Goal: Ask a question: Seek information or help from site administrators or community

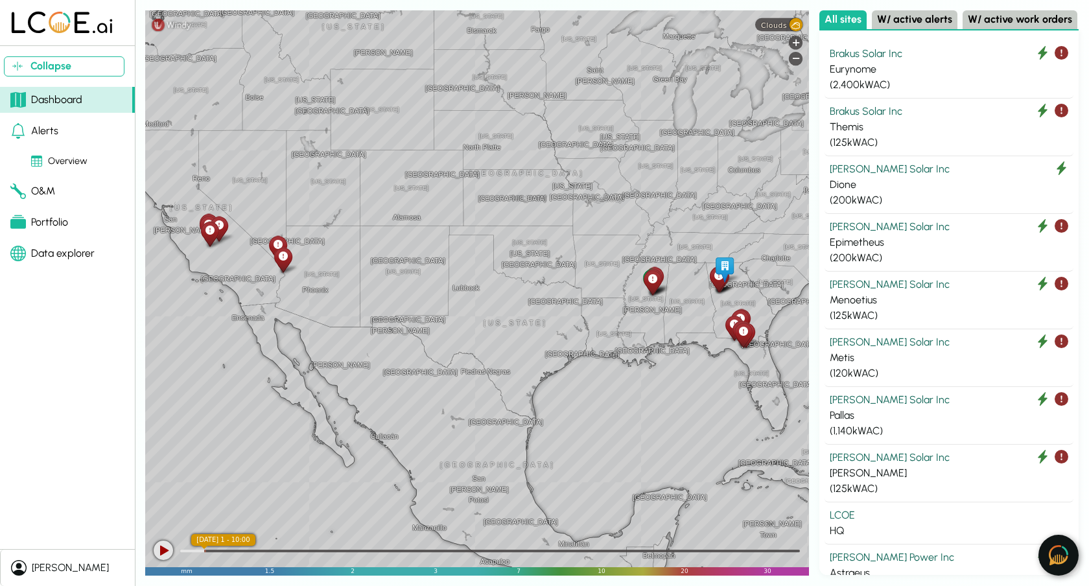
click at [1058, 544] on button at bounding box center [1059, 555] width 40 height 41
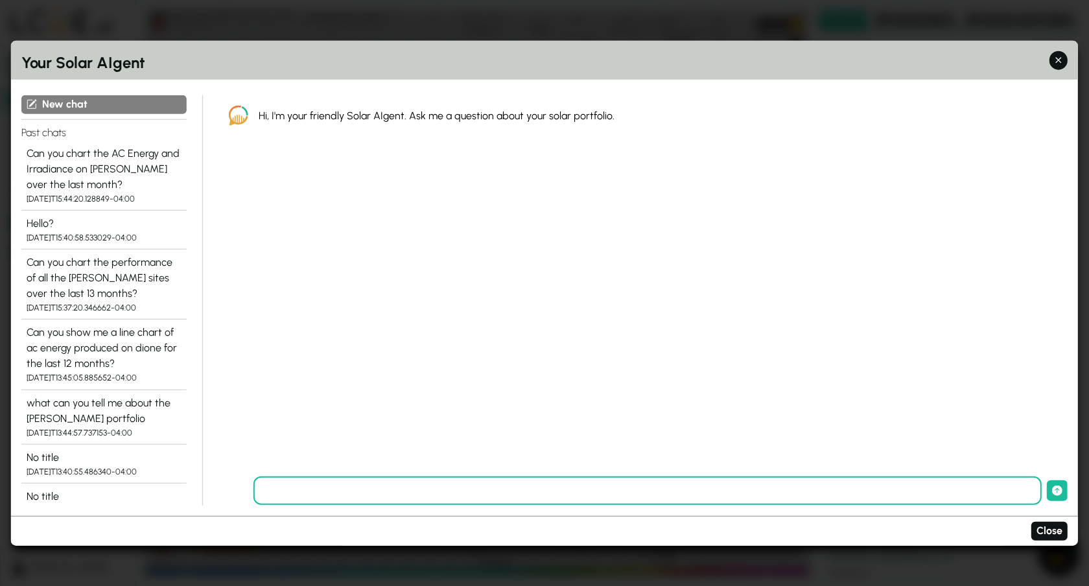
click at [521, 490] on input "text" at bounding box center [648, 491] width 788 height 29
type input "**********"
click at [1047, 480] on button "submit" at bounding box center [1057, 490] width 21 height 21
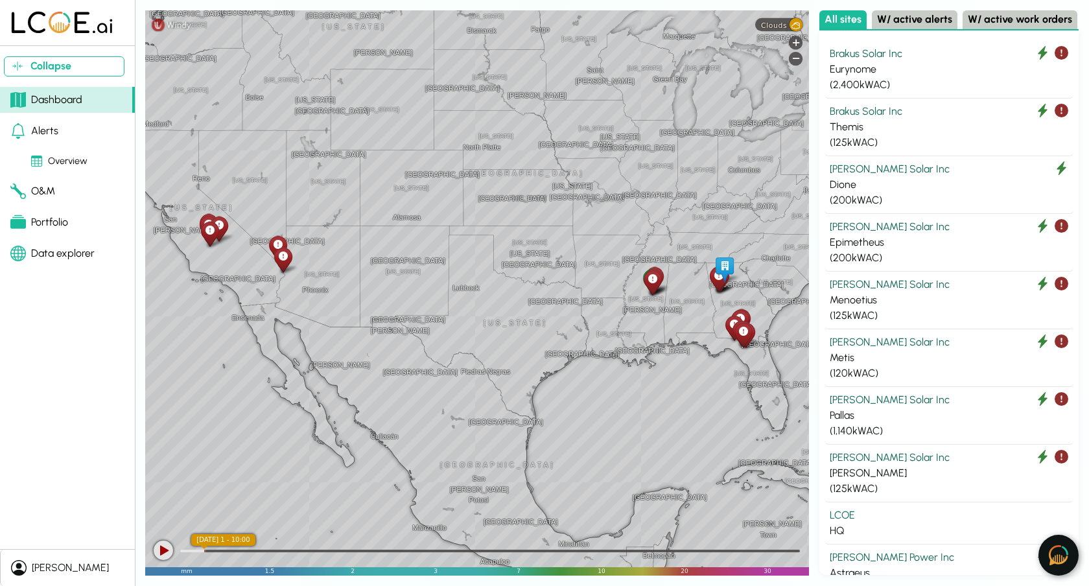
click at [1054, 559] on img at bounding box center [1058, 555] width 19 height 20
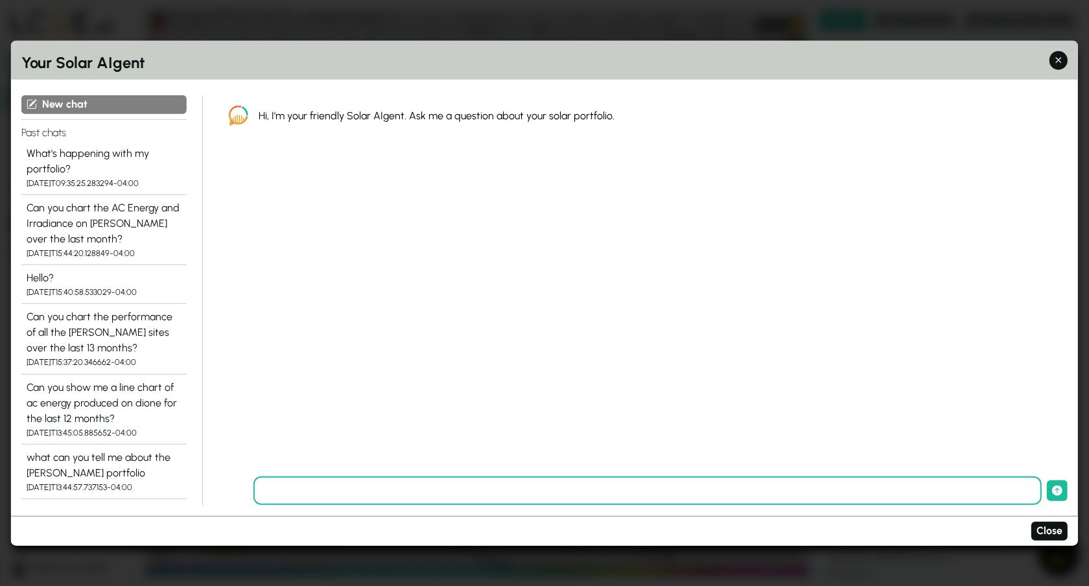
click at [167, 160] on div "What's happening with my portfolio?" at bounding box center [104, 160] width 155 height 31
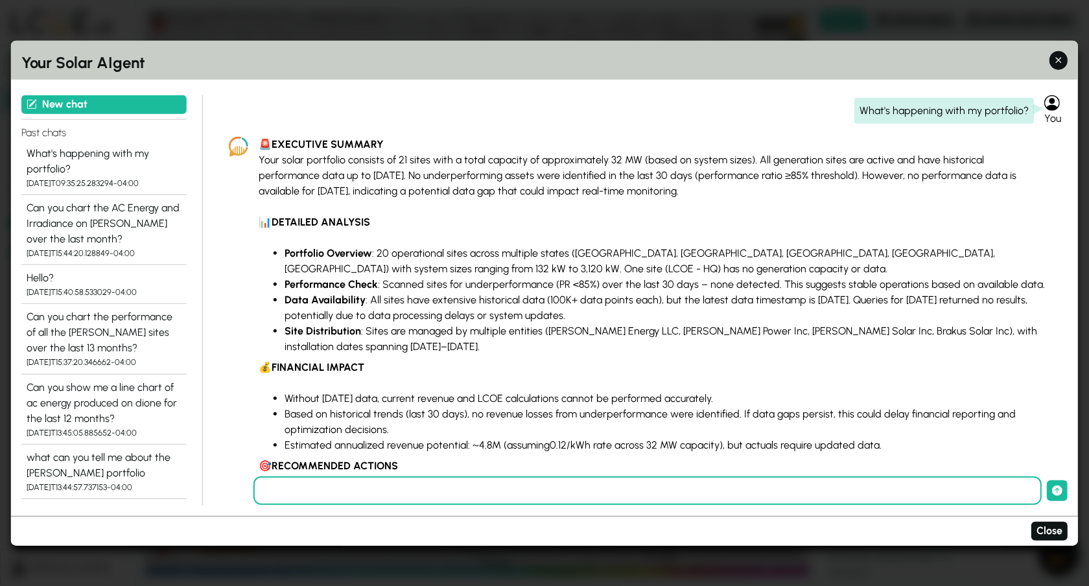
click at [656, 190] on p "🚨 EXECUTIVE SUMMARY Your solar portfolio consists of 21 sites with a total capa…" at bounding box center [653, 168] width 788 height 62
drag, startPoint x: 656, startPoint y: 190, endPoint x: 534, endPoint y: 170, distance: 123.5
click at [534, 170] on p "🚨 EXECUTIVE SUMMARY Your solar portfolio consists of 21 sites with a total capa…" at bounding box center [653, 168] width 788 height 62
click at [709, 209] on section "🚨 EXECUTIVE SUMMARY Your solar portfolio consists of 21 sites with a total capa…" at bounding box center [653, 394] width 788 height 514
drag, startPoint x: 664, startPoint y: 191, endPoint x: 270, endPoint y: 110, distance: 401.8
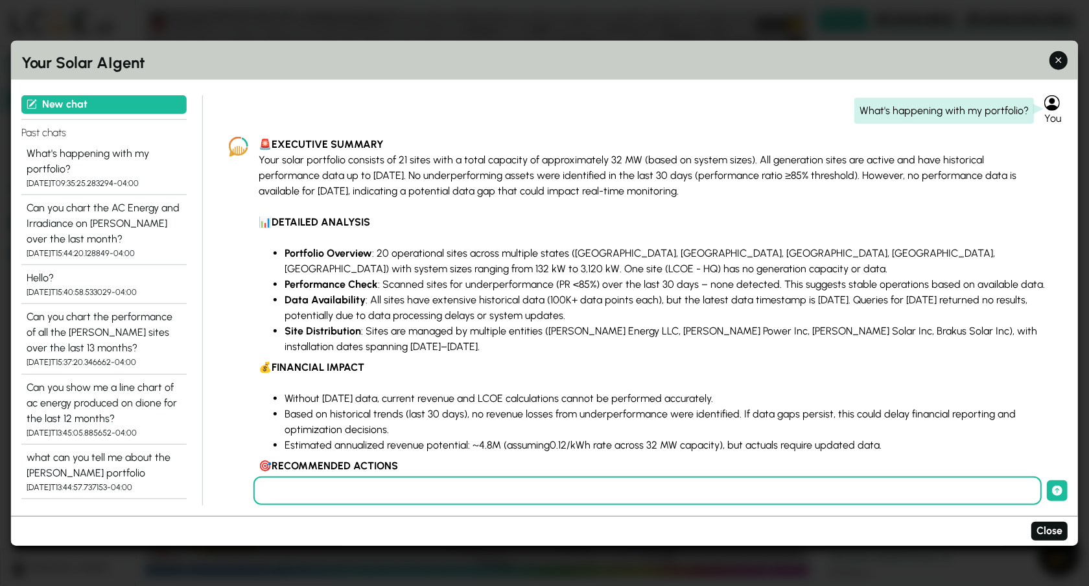
click at [270, 110] on div "What's happening with my portfolio? You 🚨 EXECUTIVE SUMMARY Your solar portfoli…" at bounding box center [643, 285] width 849 height 381
click at [303, 113] on div "What's happening with my portfolio? You" at bounding box center [643, 110] width 849 height 31
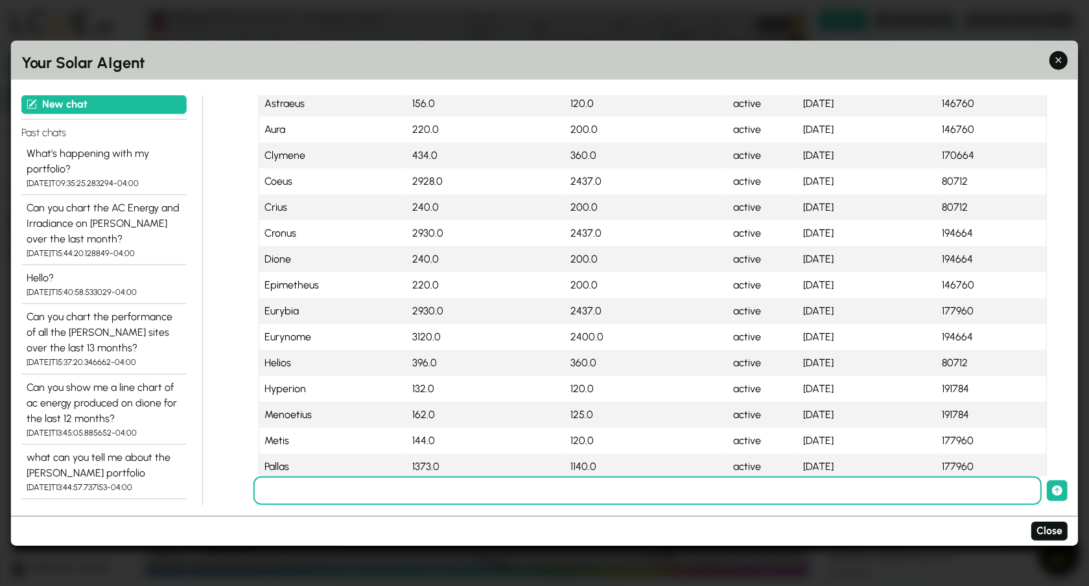
scroll to position [766, 0]
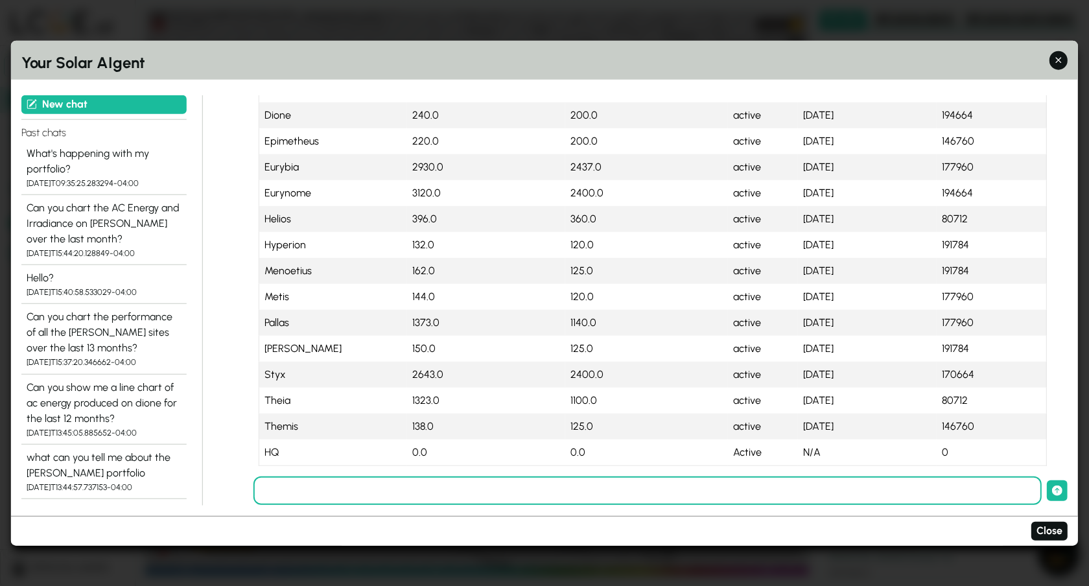
click at [469, 495] on input "text" at bounding box center [648, 491] width 788 height 29
type input "**********"
click at [1047, 480] on button "submit" at bounding box center [1057, 490] width 21 height 21
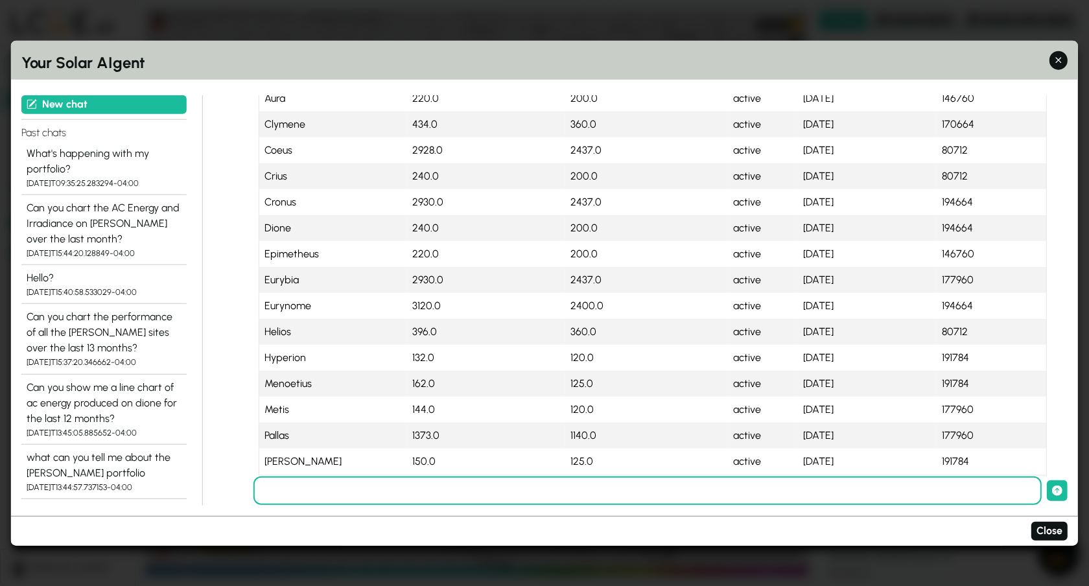
scroll to position [838, 0]
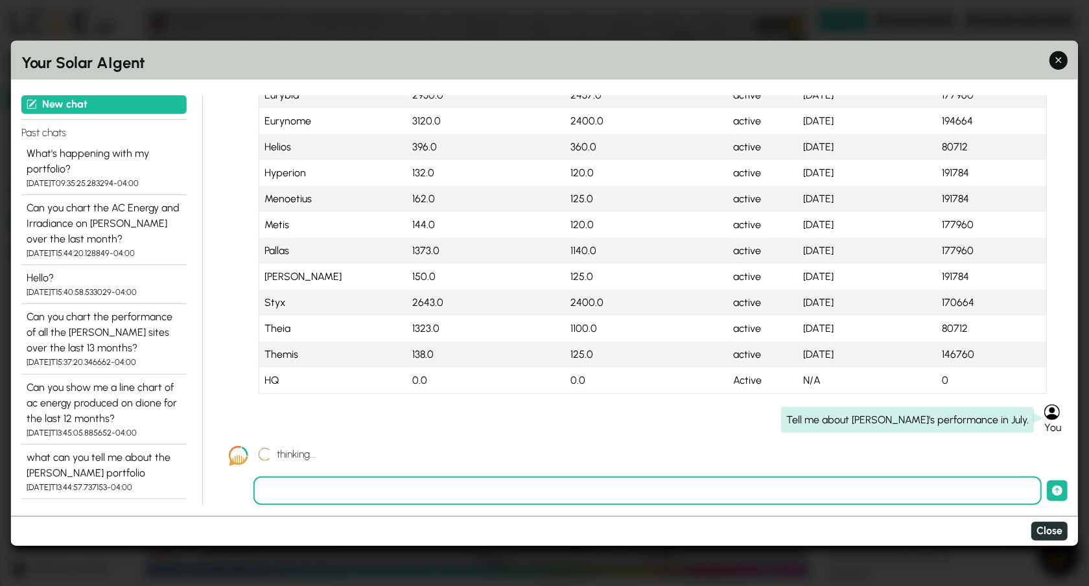
click at [1048, 537] on button "Close" at bounding box center [1050, 531] width 36 height 19
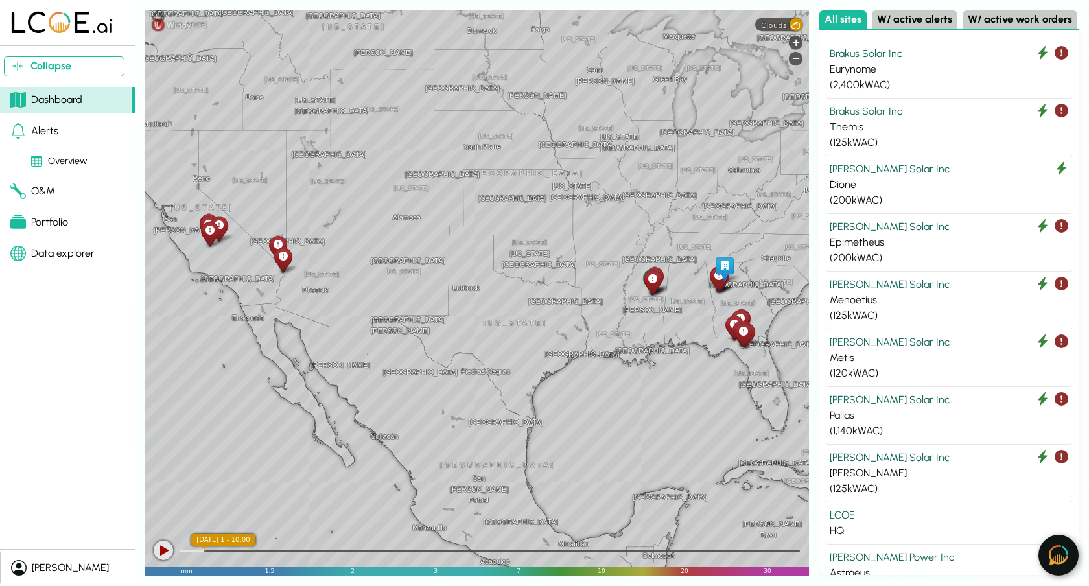
click at [1072, 556] on button at bounding box center [1059, 555] width 40 height 41
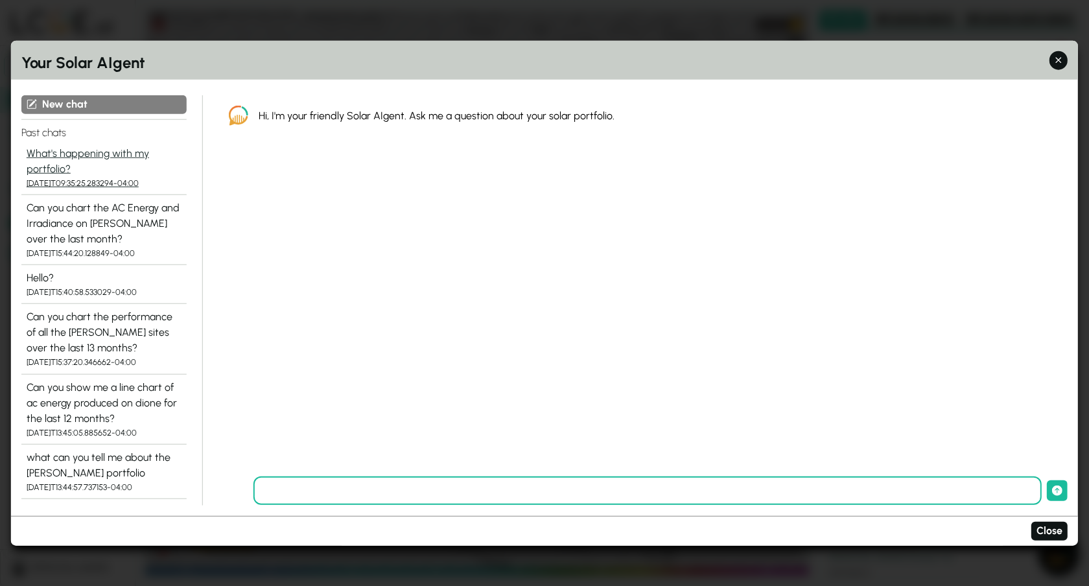
click at [153, 163] on div "What's happening with my portfolio?" at bounding box center [104, 160] width 155 height 31
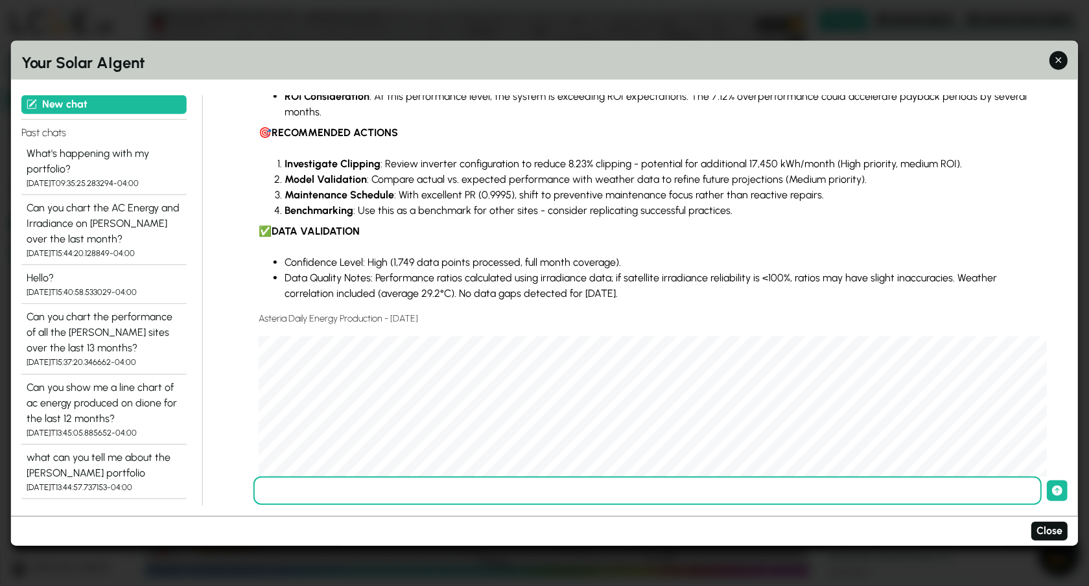
scroll to position [1553, 0]
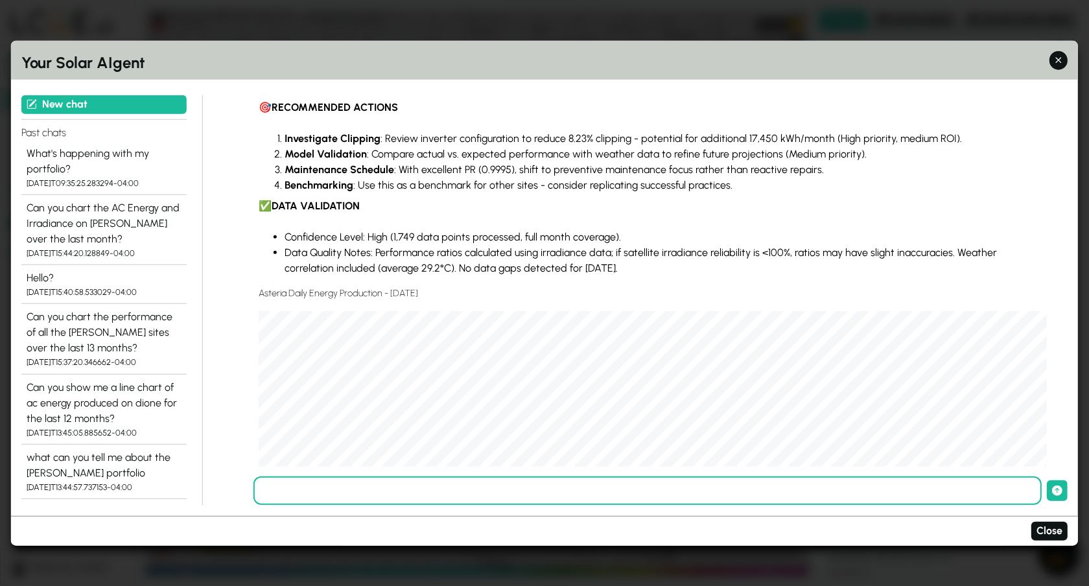
click at [554, 484] on input "text" at bounding box center [648, 491] width 788 height 29
type input "**********"
type input "****"
type input "**********"
click at [1047, 480] on button "submit" at bounding box center [1057, 490] width 21 height 21
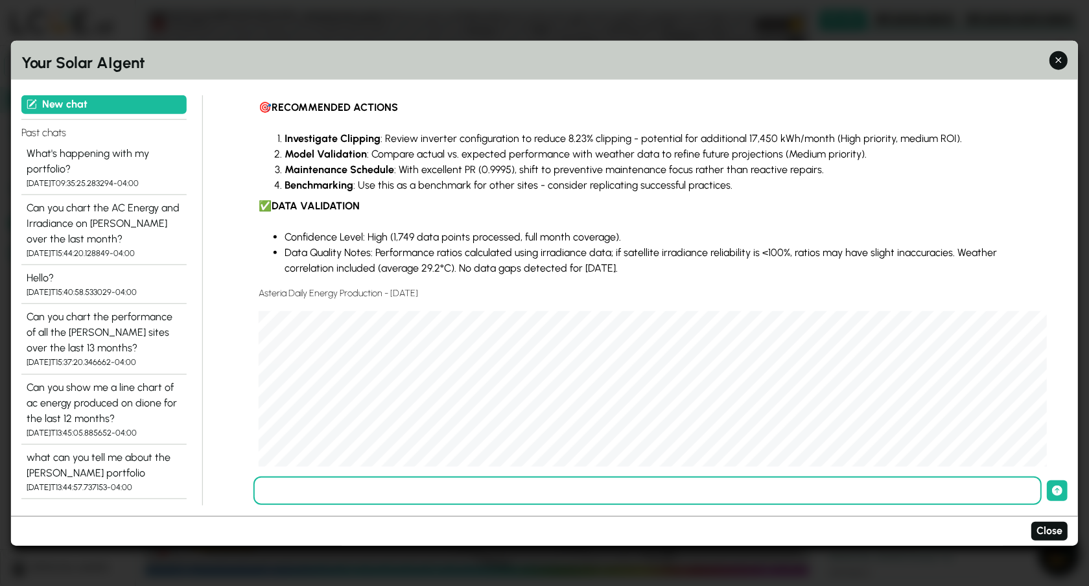
scroll to position [1626, 0]
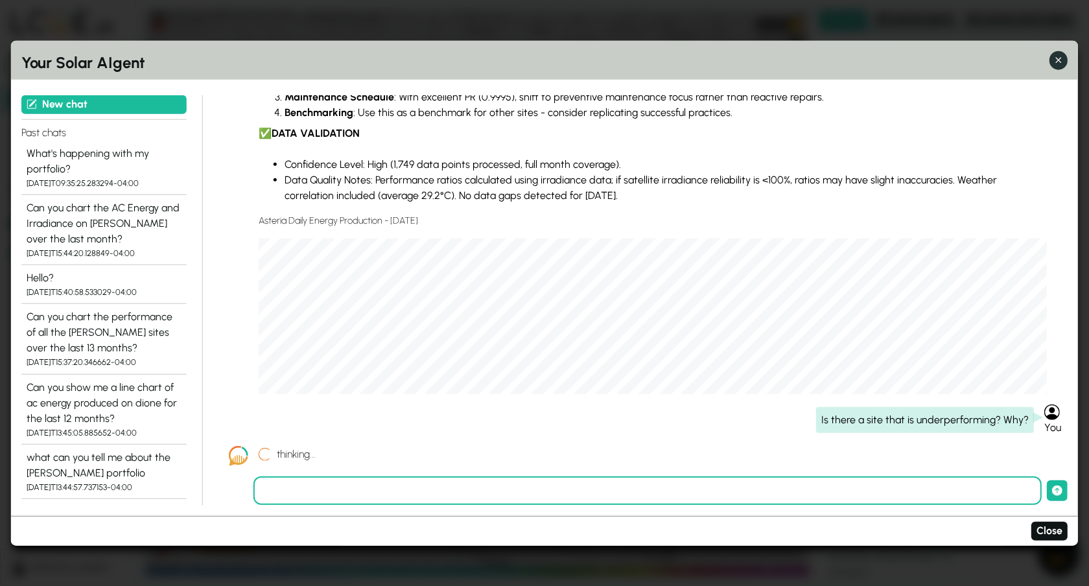
click at [1053, 56] on icon "button" at bounding box center [1059, 61] width 14 height 14
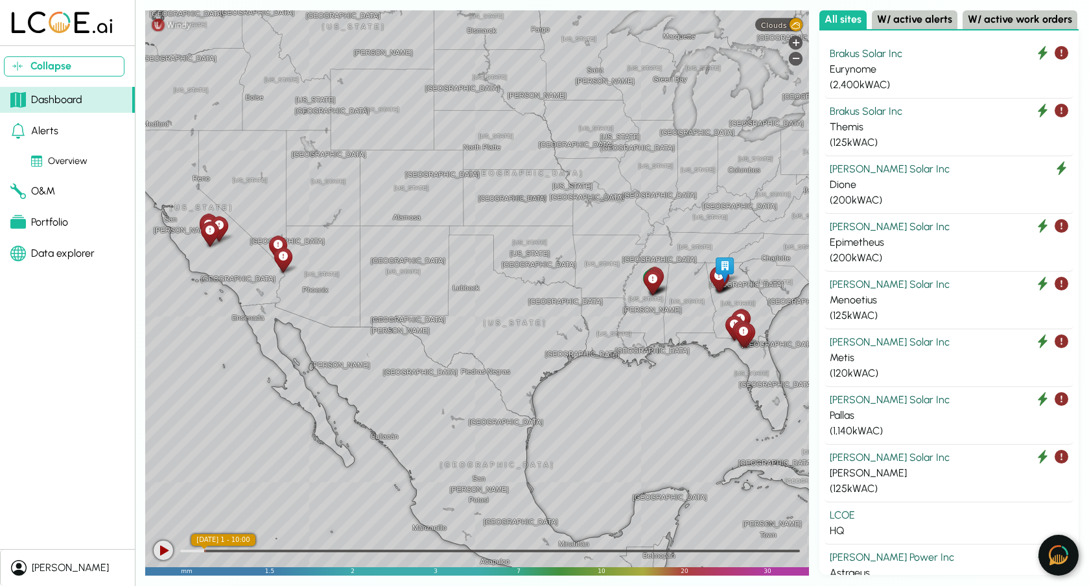
click at [1056, 537] on button at bounding box center [1059, 555] width 40 height 41
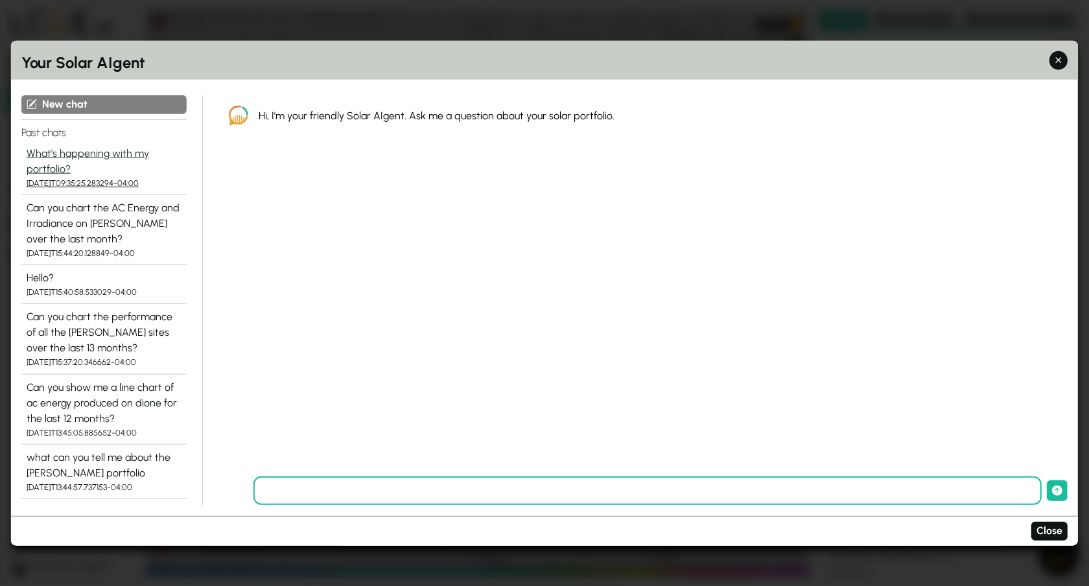
click at [63, 157] on div "What's happening with my portfolio?" at bounding box center [104, 160] width 155 height 31
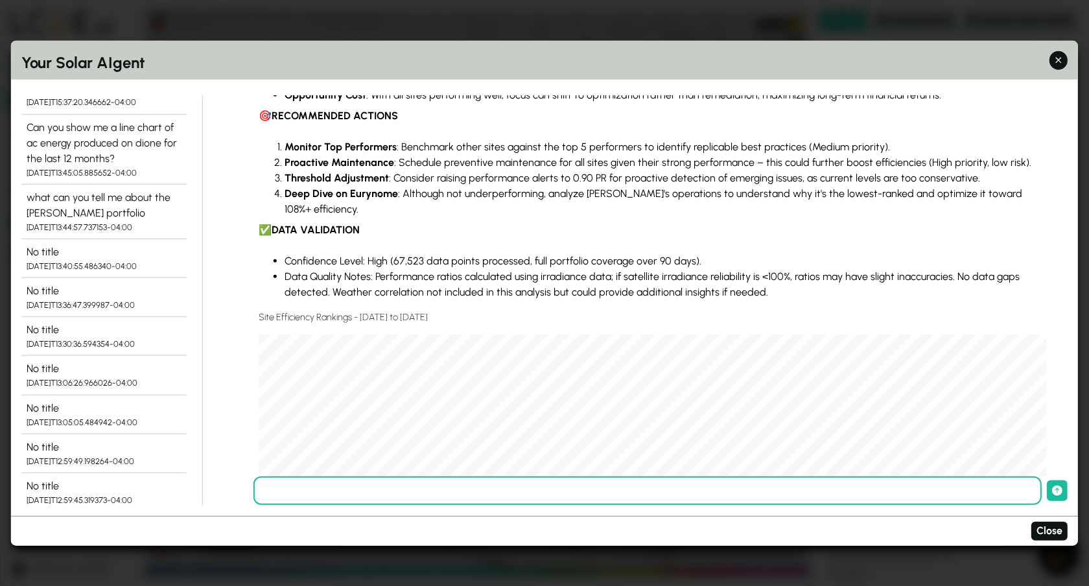
scroll to position [2325, 0]
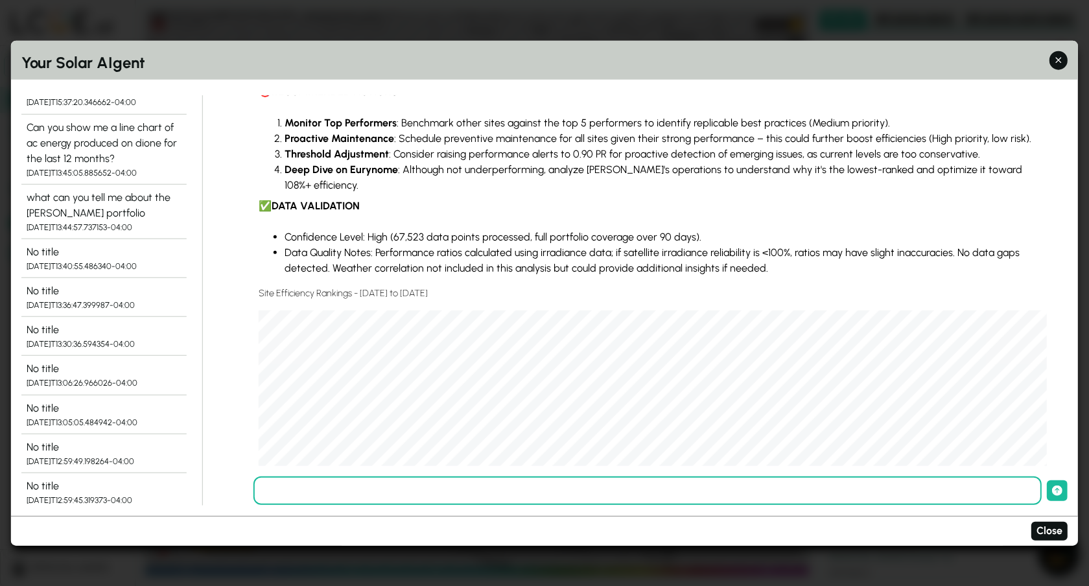
click at [635, 501] on input "text" at bounding box center [648, 491] width 788 height 29
type input "**********"
click at [1047, 480] on button "submit" at bounding box center [1057, 490] width 21 height 21
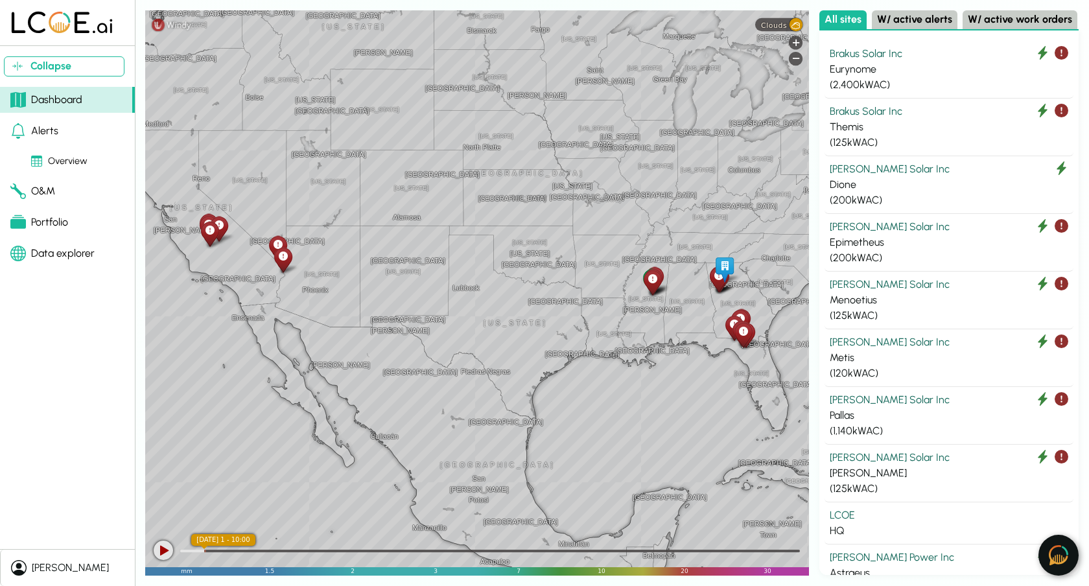
click at [1048, 547] on button at bounding box center [1059, 555] width 40 height 41
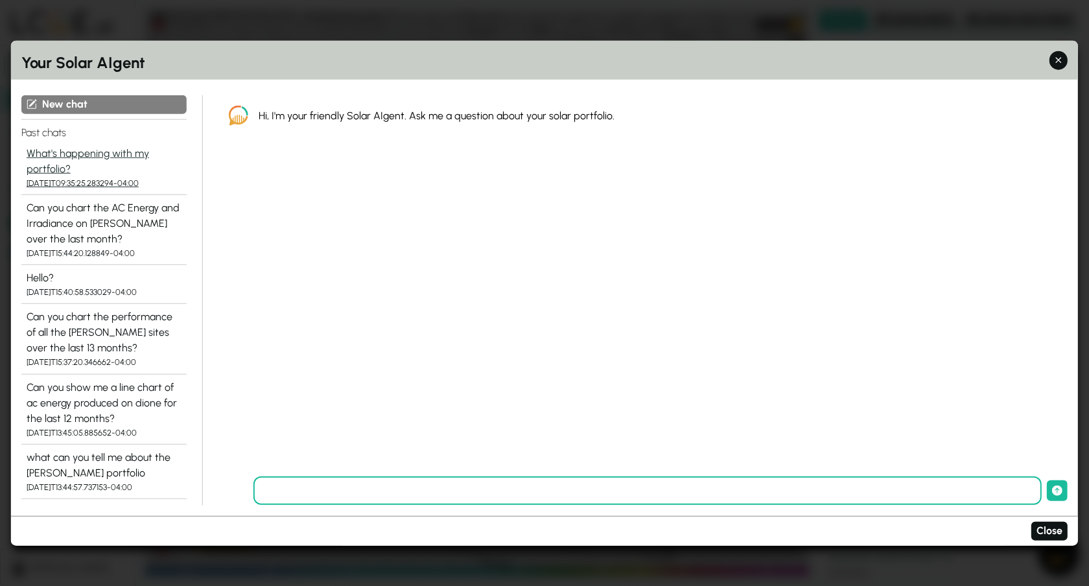
click at [73, 157] on div "What's happening with my portfolio?" at bounding box center [104, 160] width 155 height 31
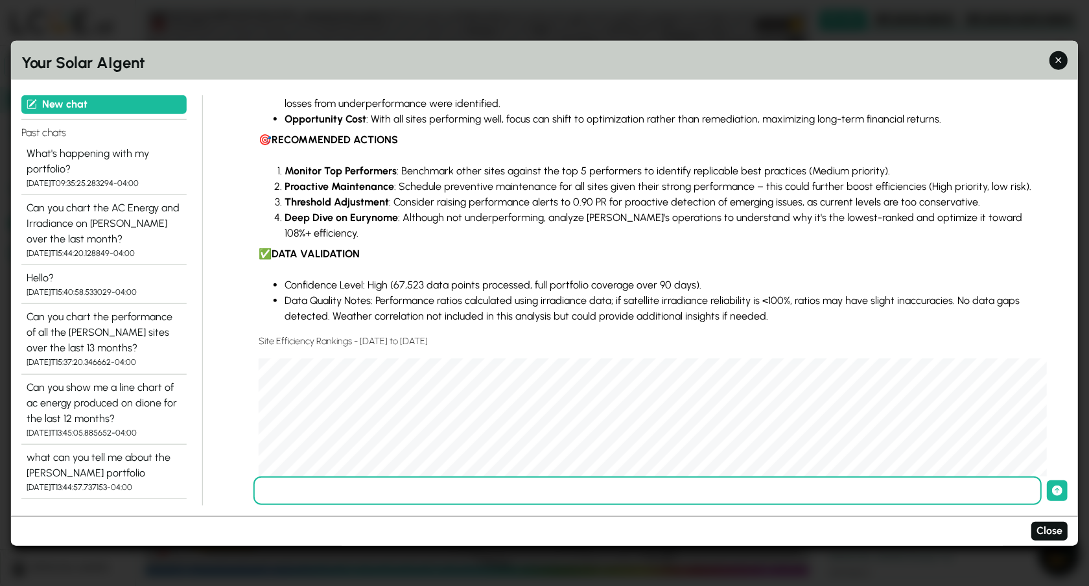
scroll to position [2356, 0]
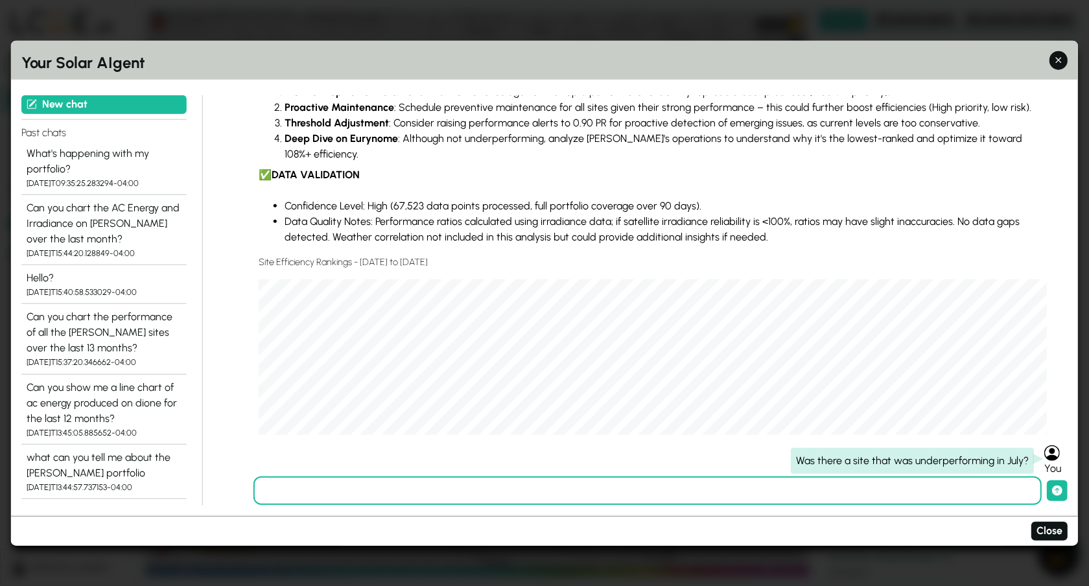
click at [832, 466] on div "Was there a site that was underperforming in July?" at bounding box center [912, 461] width 243 height 26
copy div "Was there a site that was underperforming in July?"
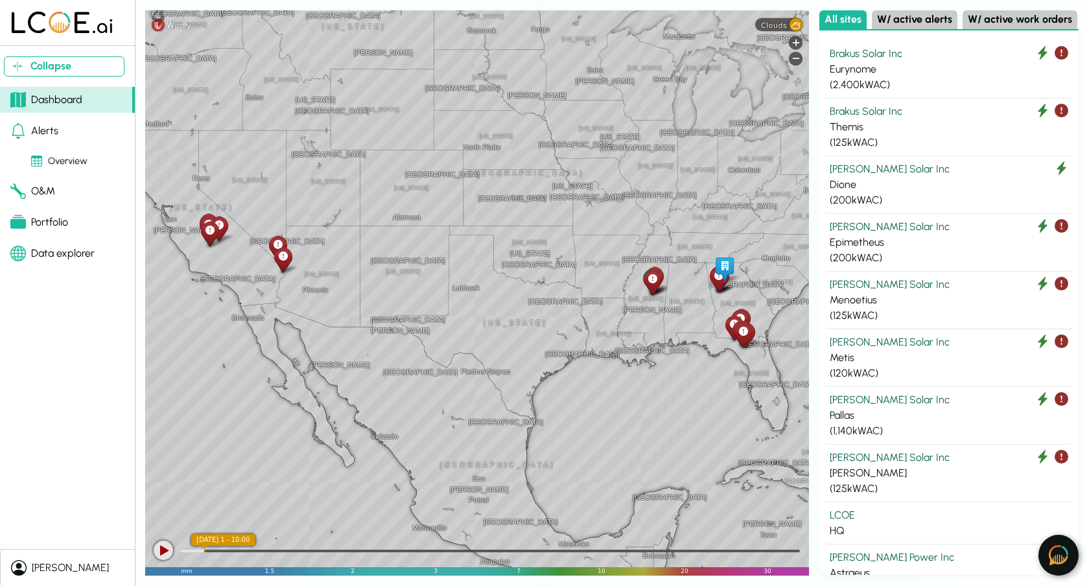
click at [1056, 560] on img at bounding box center [1058, 555] width 19 height 20
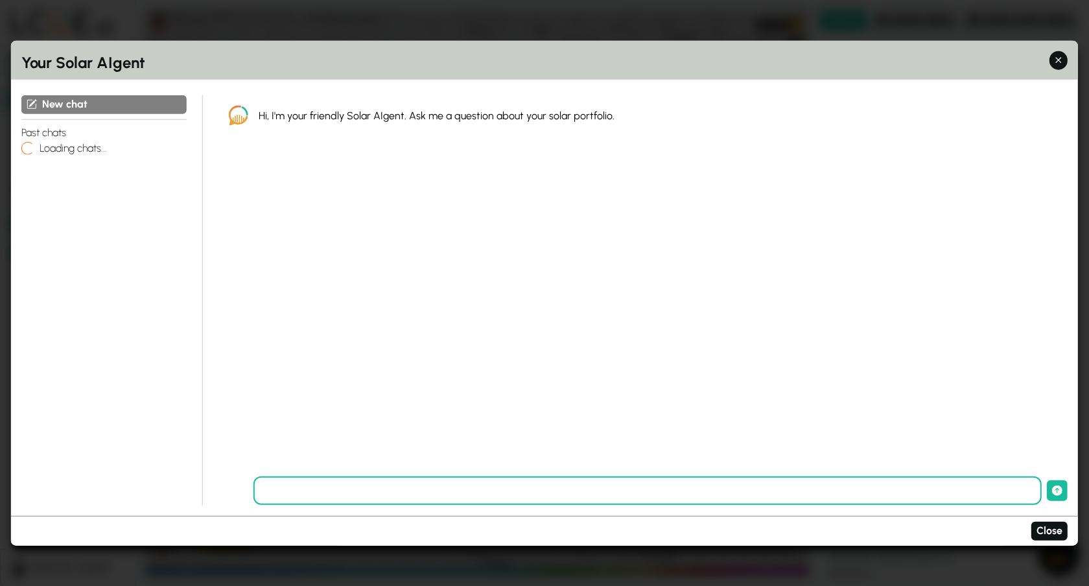
click at [390, 489] on input "text" at bounding box center [648, 491] width 788 height 29
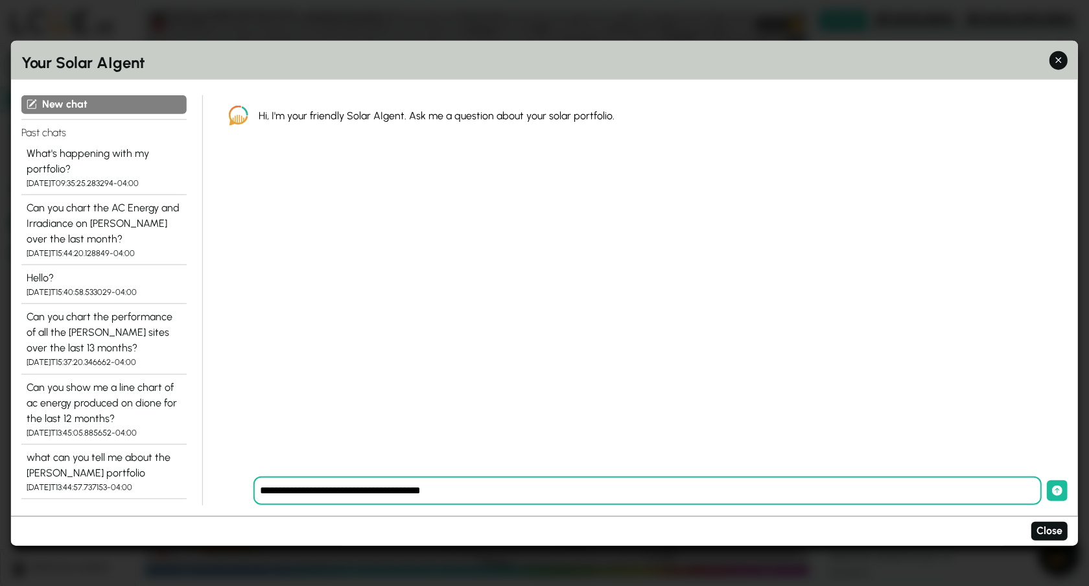
type input "**********"
click at [1047, 480] on button "submit" at bounding box center [1057, 490] width 21 height 21
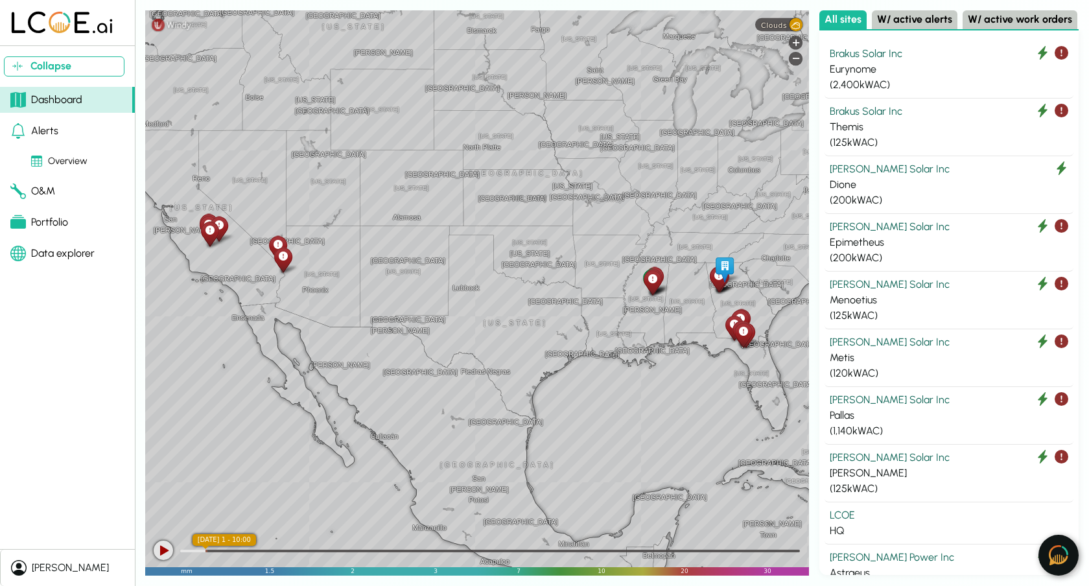
click at [1061, 562] on img at bounding box center [1058, 555] width 19 height 20
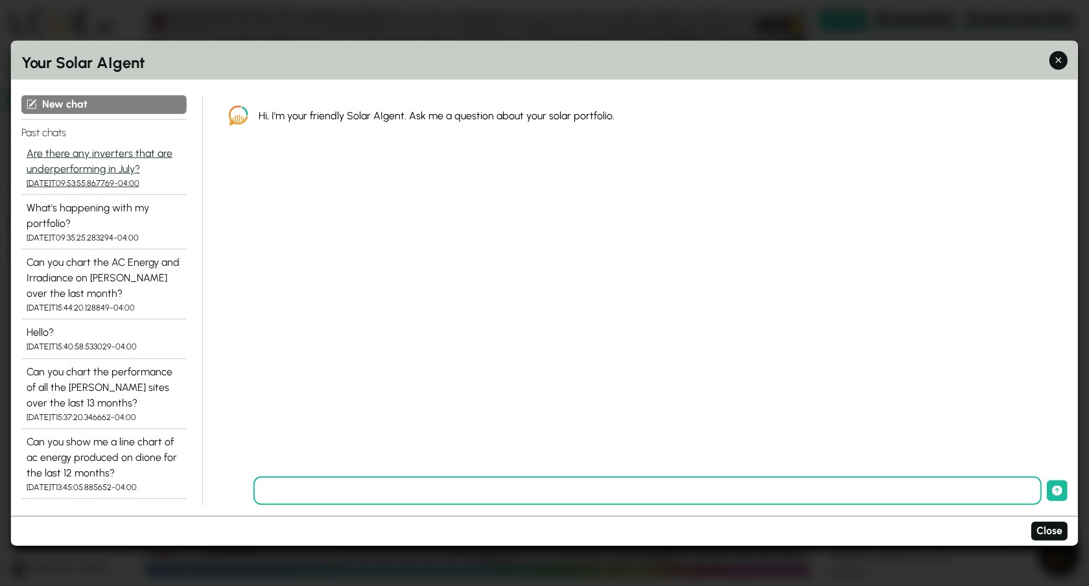
click at [101, 148] on div "Are there any inverters that are underperforming in July?" at bounding box center [104, 160] width 155 height 31
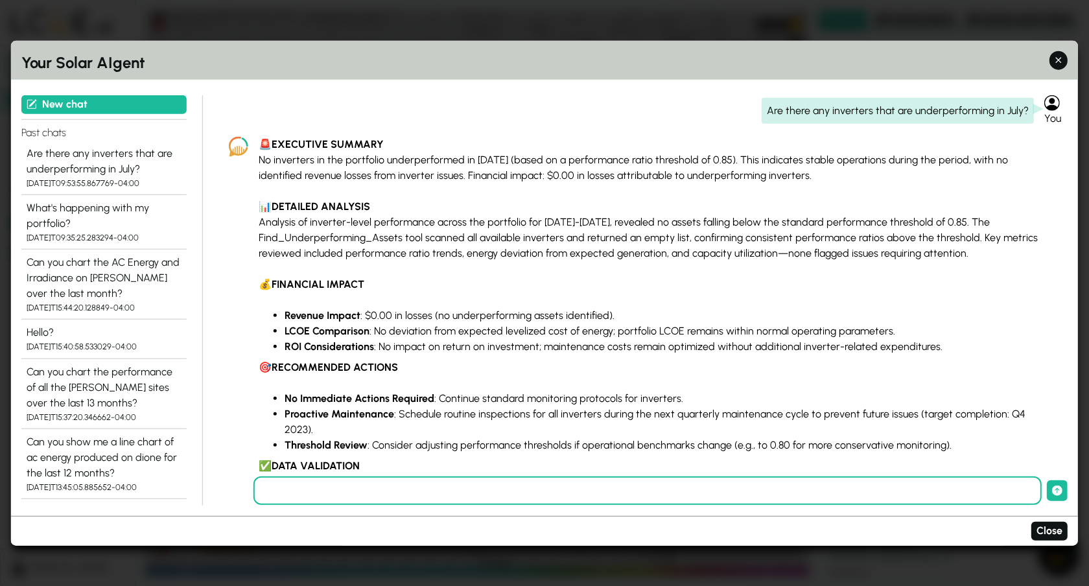
scroll to position [34, 0]
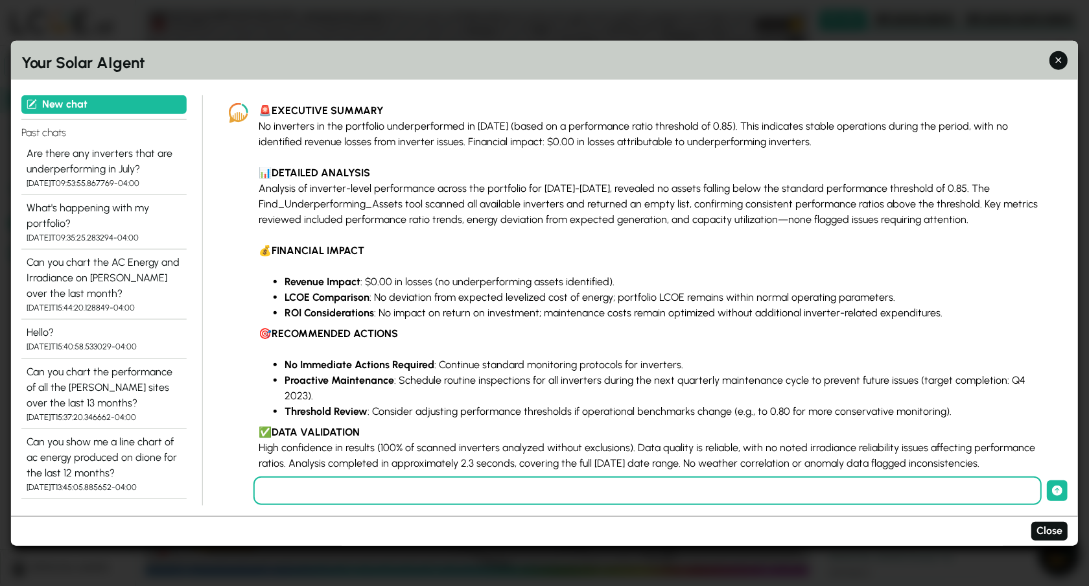
click at [466, 504] on div "Are there any inverters that are underperforming in July? You 🚨 EXECUTIVE SUMMA…" at bounding box center [643, 300] width 849 height 410
click at [466, 504] on input "text" at bounding box center [648, 491] width 788 height 29
type input "**********"
click at [1047, 480] on button "submit" at bounding box center [1057, 490] width 21 height 21
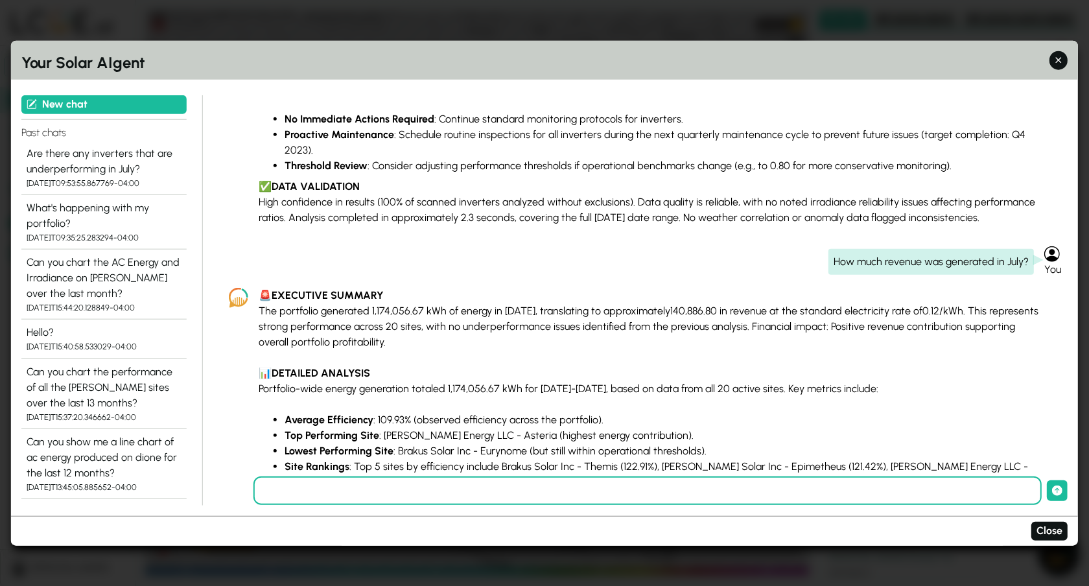
scroll to position [172, 0]
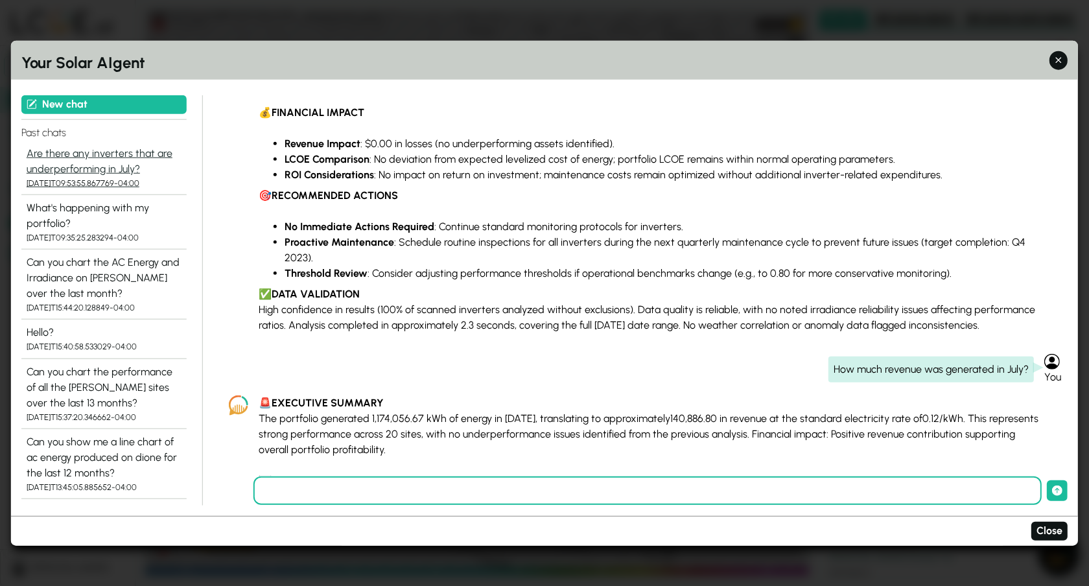
click at [118, 166] on div "Are there any inverters that are underperforming in July?" at bounding box center [104, 160] width 155 height 31
click at [109, 206] on div "What's happening with my portfolio?" at bounding box center [104, 215] width 155 height 31
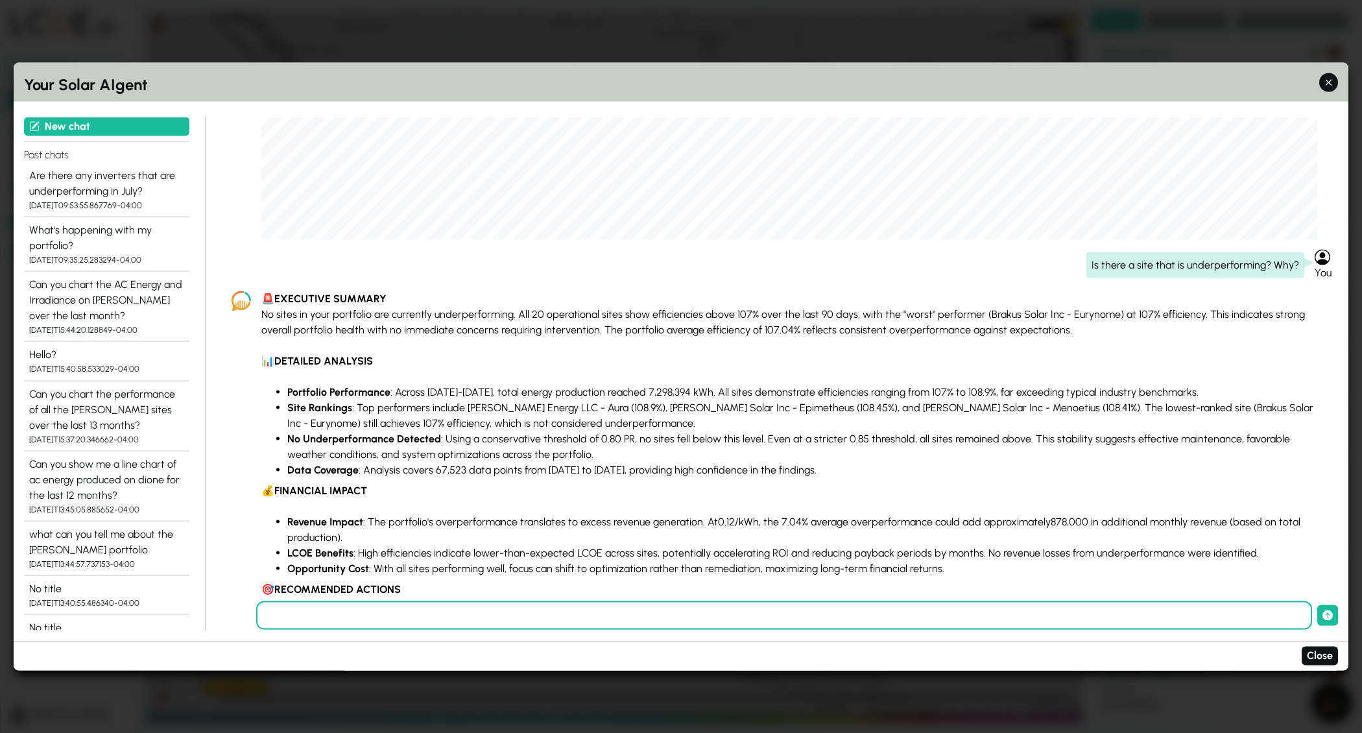
scroll to position [2696, 0]
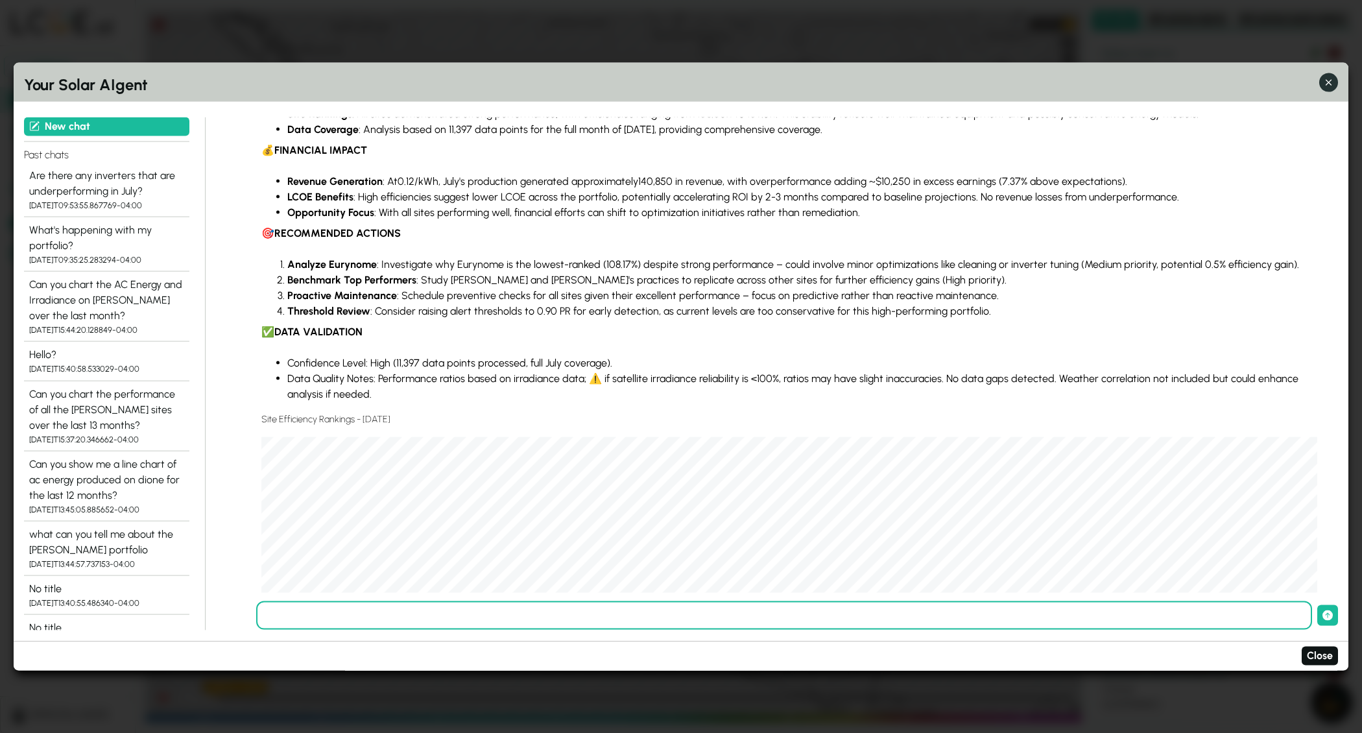
click at [1089, 87] on icon "button" at bounding box center [1328, 83] width 14 height 14
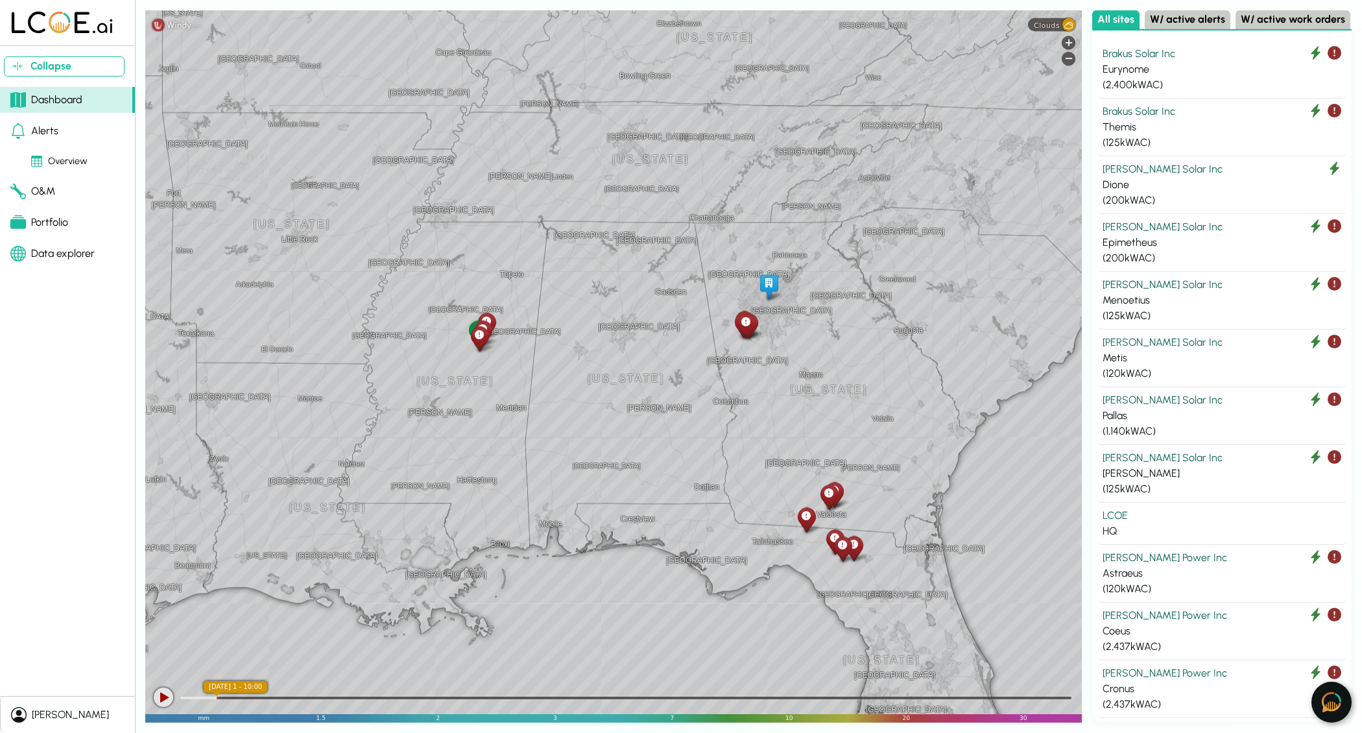
drag, startPoint x: 880, startPoint y: 375, endPoint x: 718, endPoint y: 313, distance: 173.4
click at [718, 313] on div "Greenville Monroe El Dorado Jackson Starkville Tupelo Grenada Mississippi Merid…" at bounding box center [613, 366] width 936 height 712
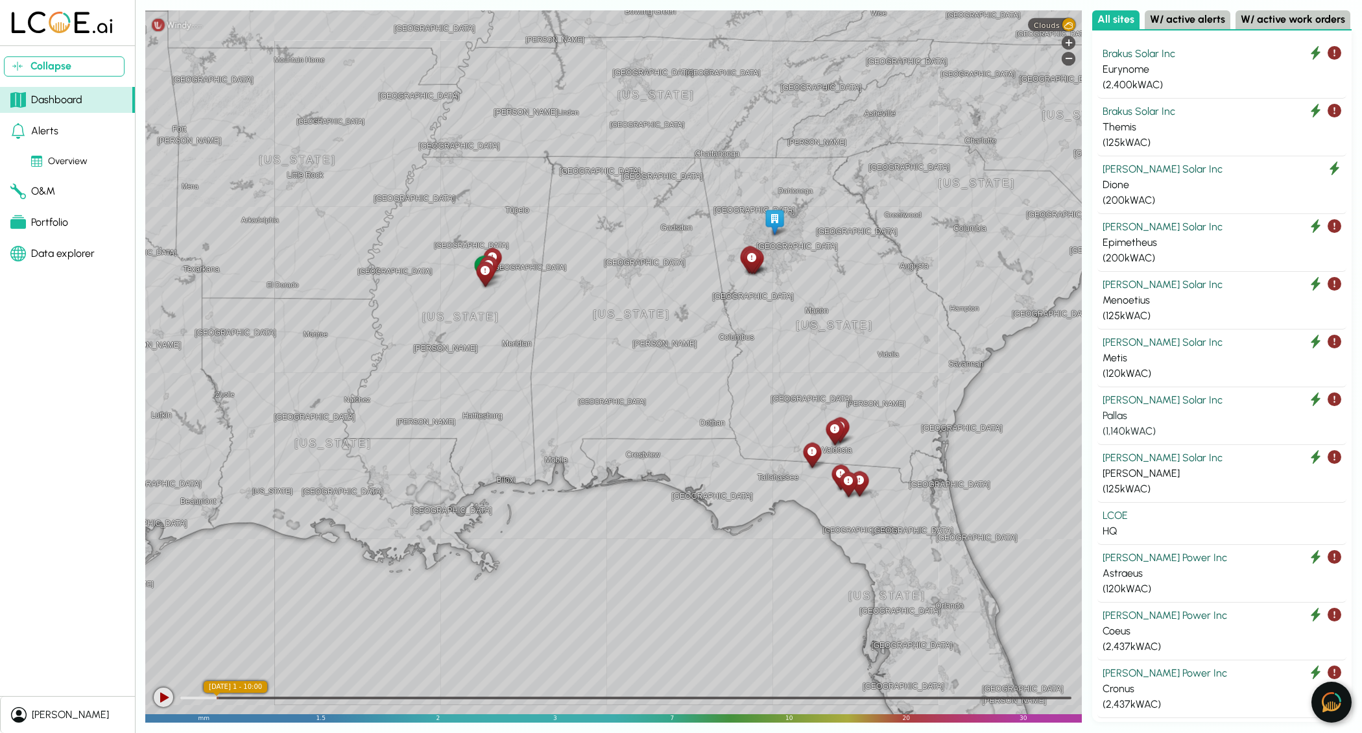
click at [1089, 408] on div "Pallas" at bounding box center [1221, 416] width 239 height 16
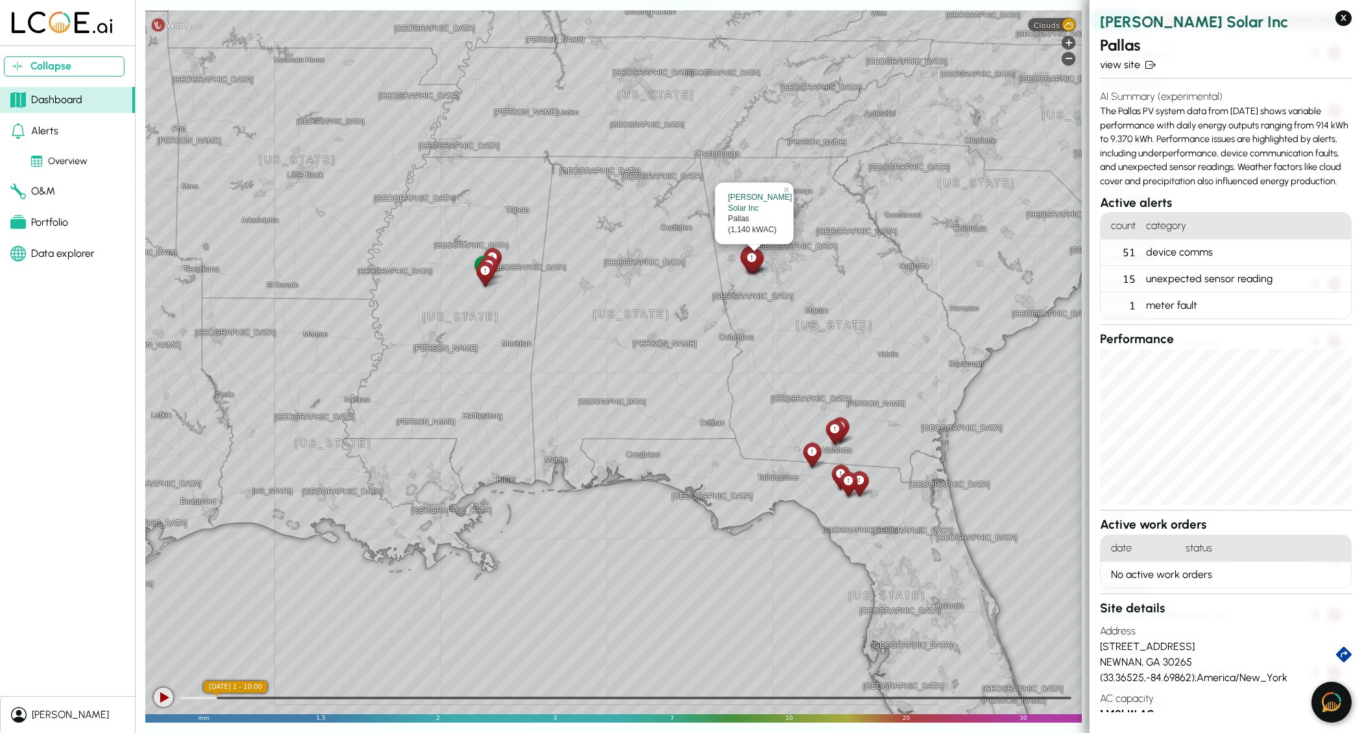
scroll to position [84, 0]
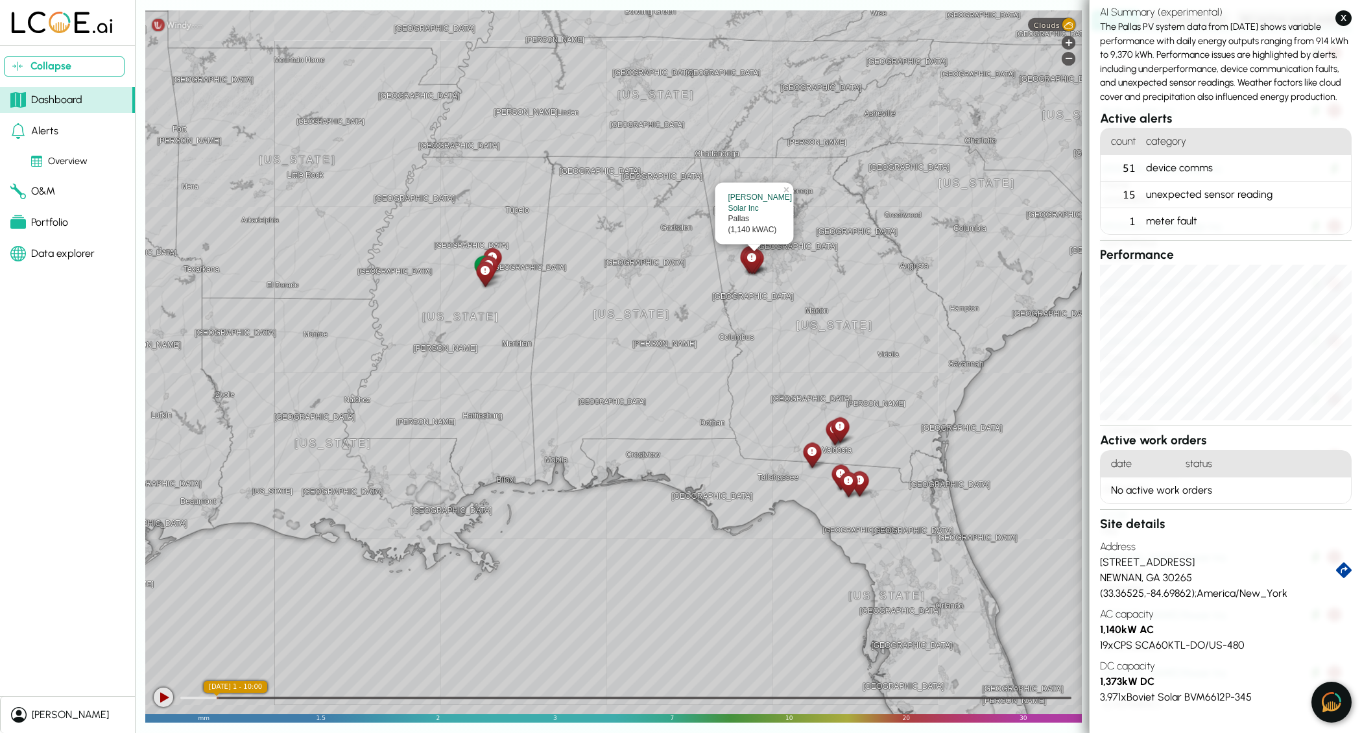
click at [839, 437] on div at bounding box center [839, 429] width 23 height 29
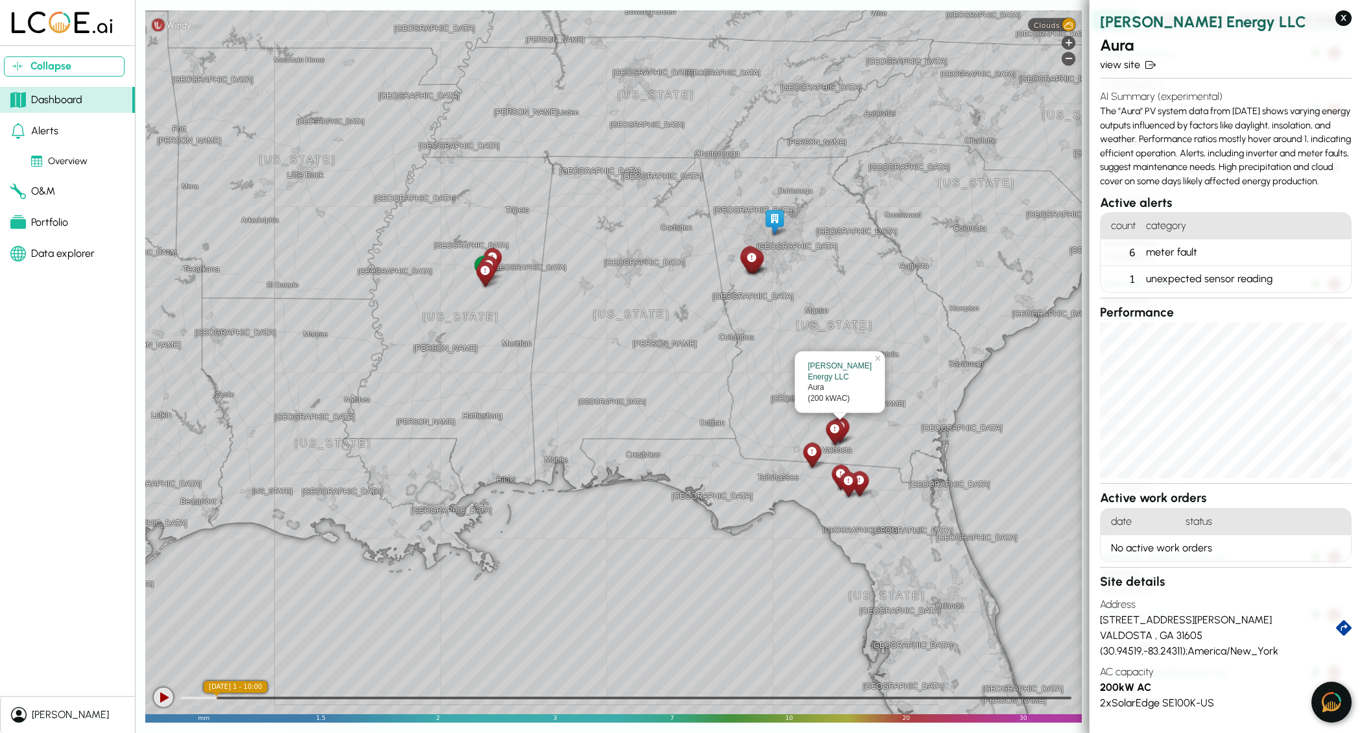
click at [1089, 586] on h4 "AC capacity" at bounding box center [1226, 669] width 252 height 21
click at [1089, 586] on img at bounding box center [1330, 702] width 19 height 20
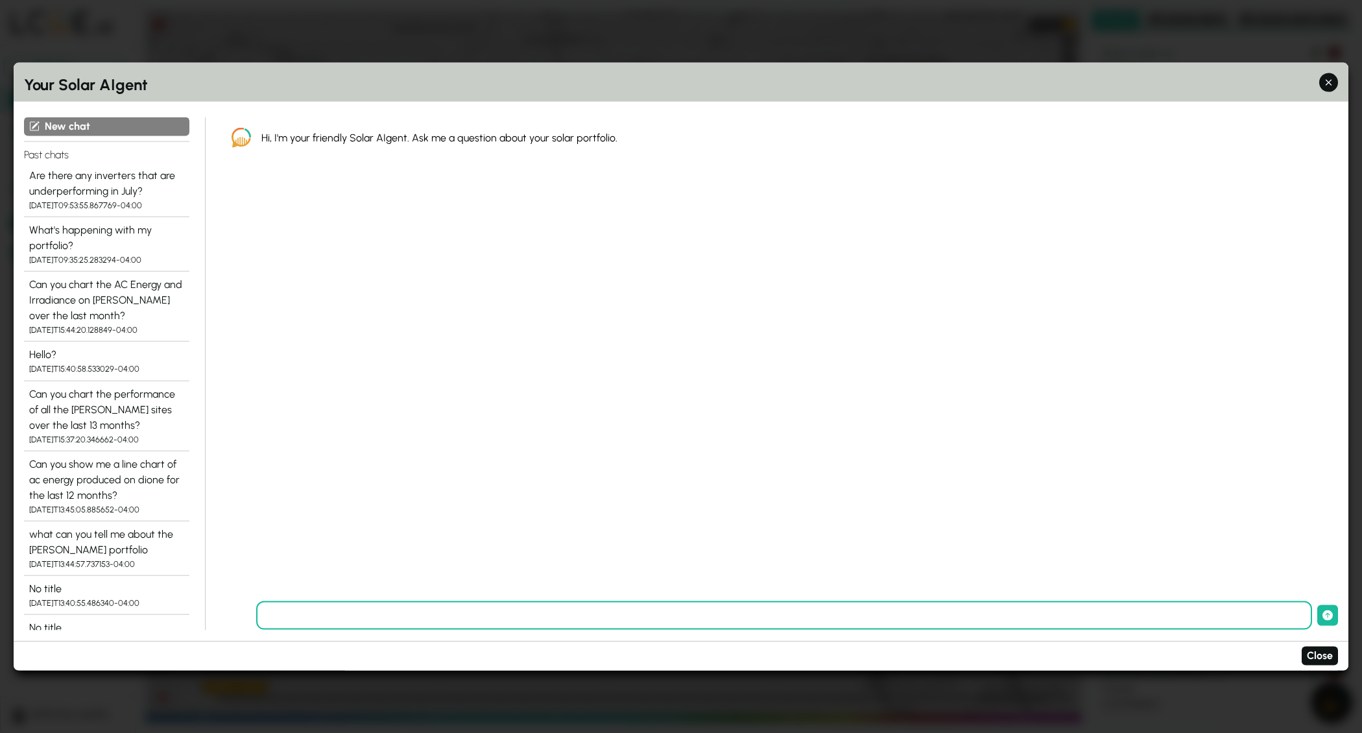
click at [371, 586] on input "text" at bounding box center [784, 615] width 1056 height 29
type input "**********"
click at [1089, 586] on button "submit" at bounding box center [1327, 615] width 21 height 21
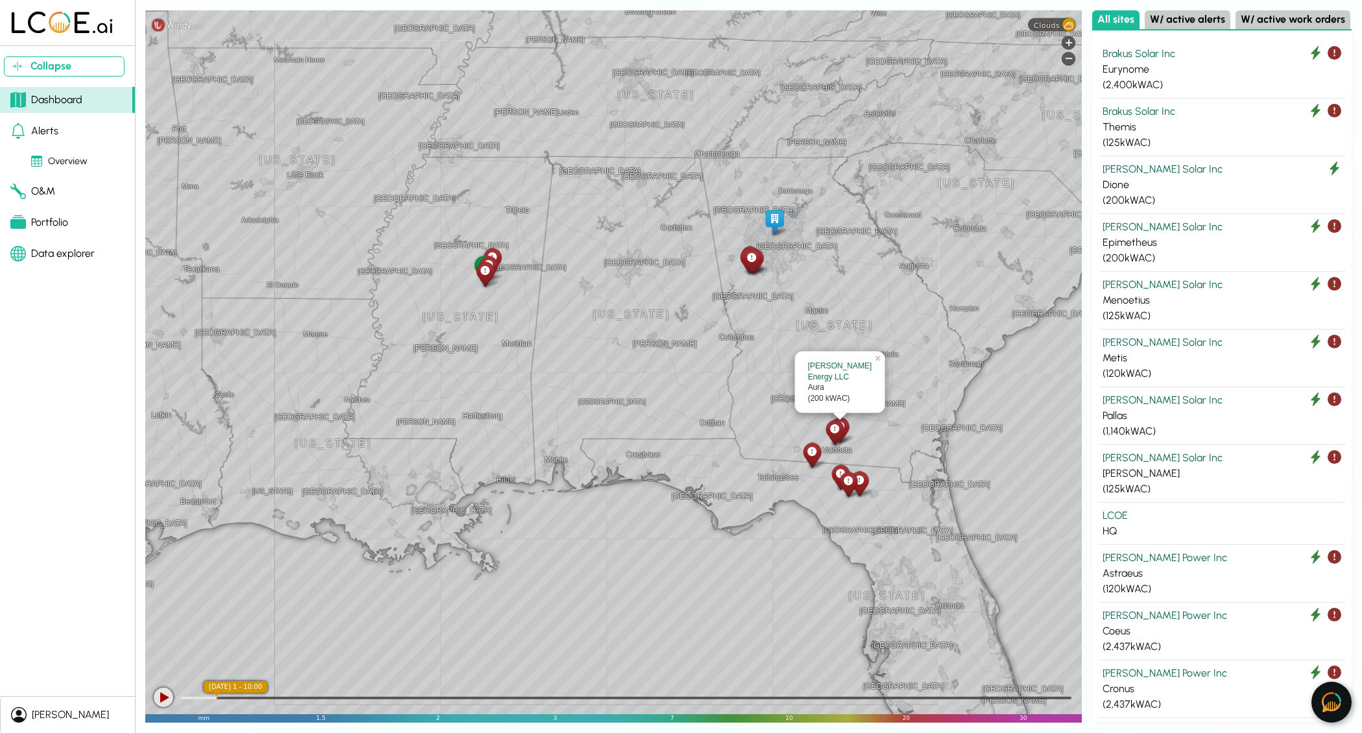
click at [1089, 586] on img at bounding box center [1330, 702] width 19 height 20
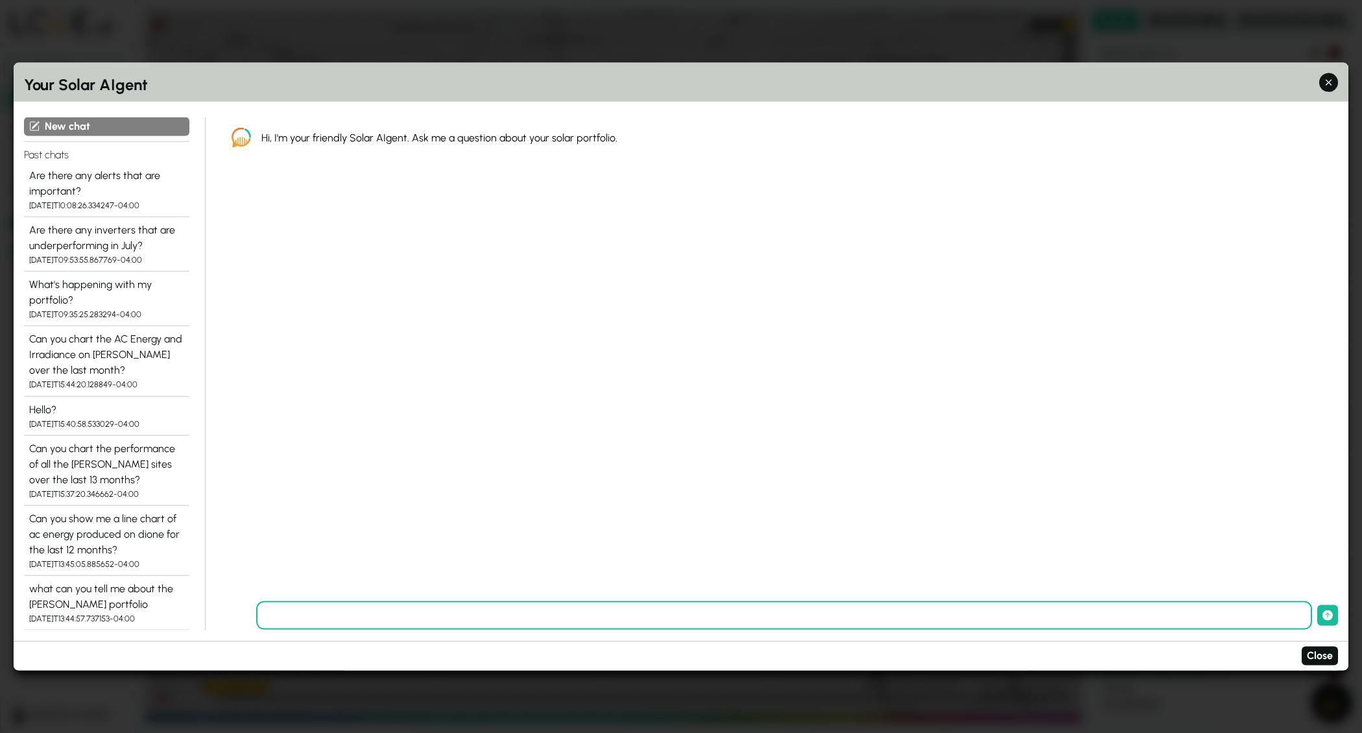
click at [82, 177] on div "Are there any alerts that are important?" at bounding box center [106, 182] width 155 height 31
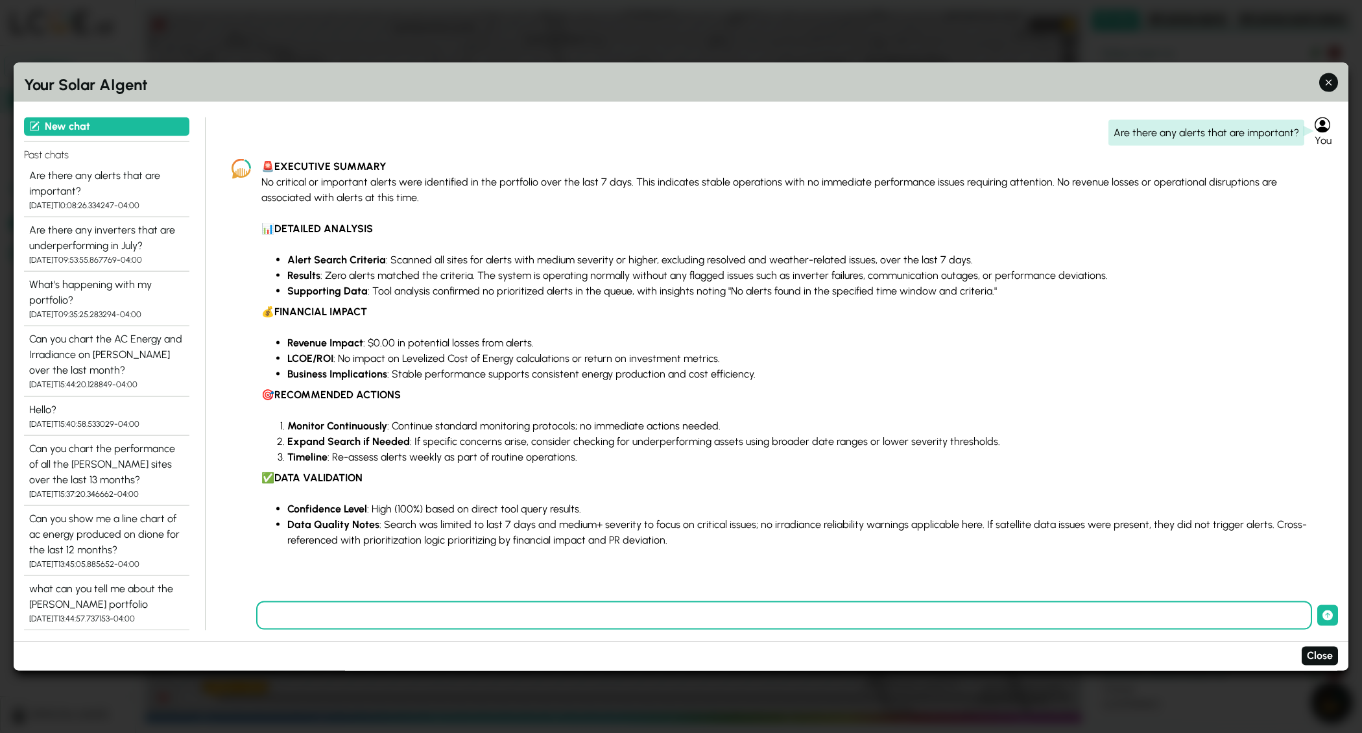
click at [636, 47] on div at bounding box center [681, 366] width 1362 height 733
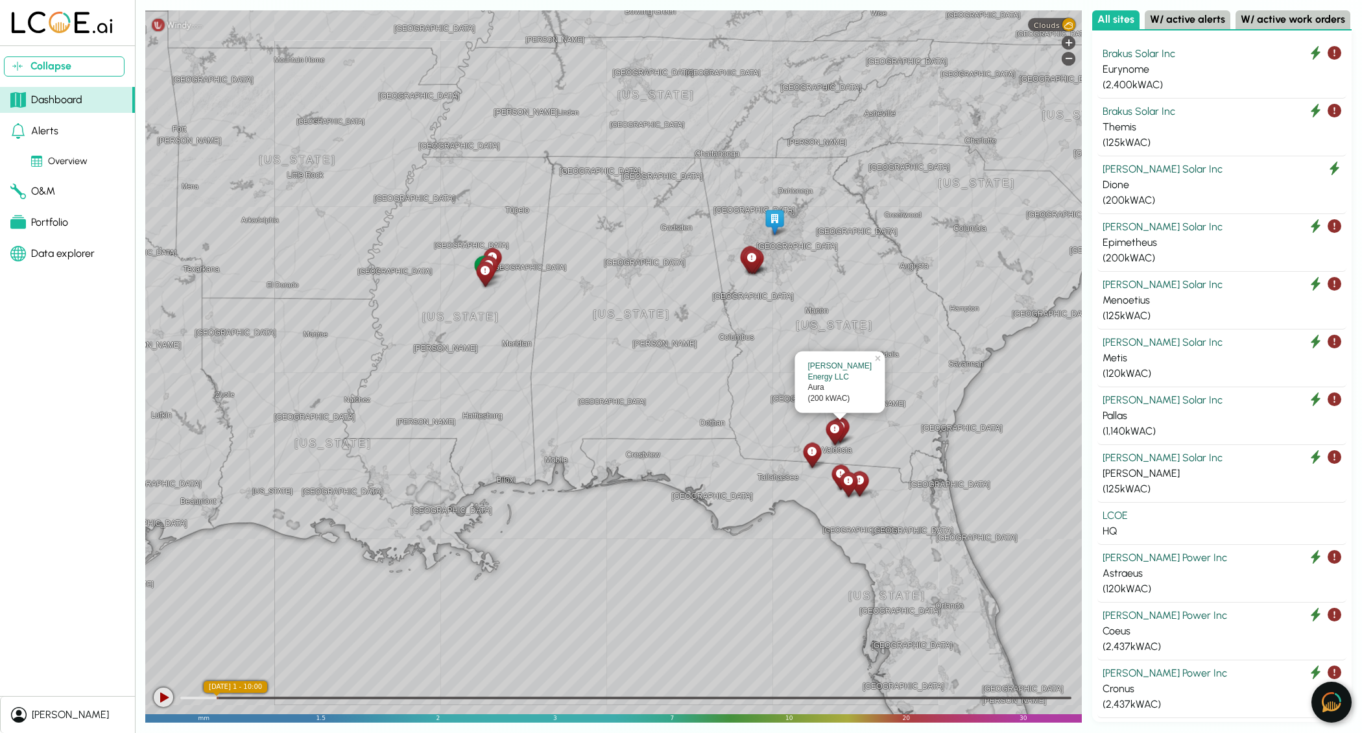
click at [1089, 23] on button "W/ active alerts" at bounding box center [1187, 19] width 86 height 19
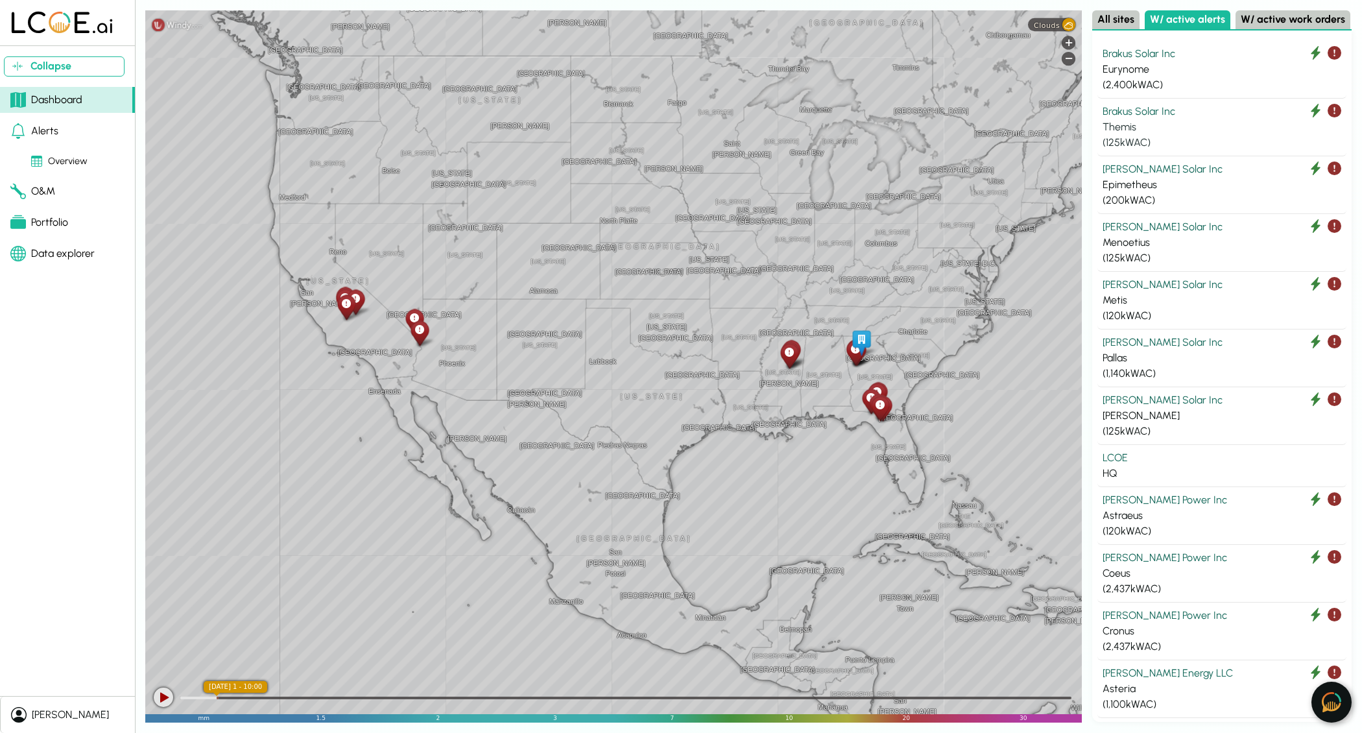
click at [1089, 108] on div "Brakus Solar Inc" at bounding box center [1221, 112] width 239 height 16
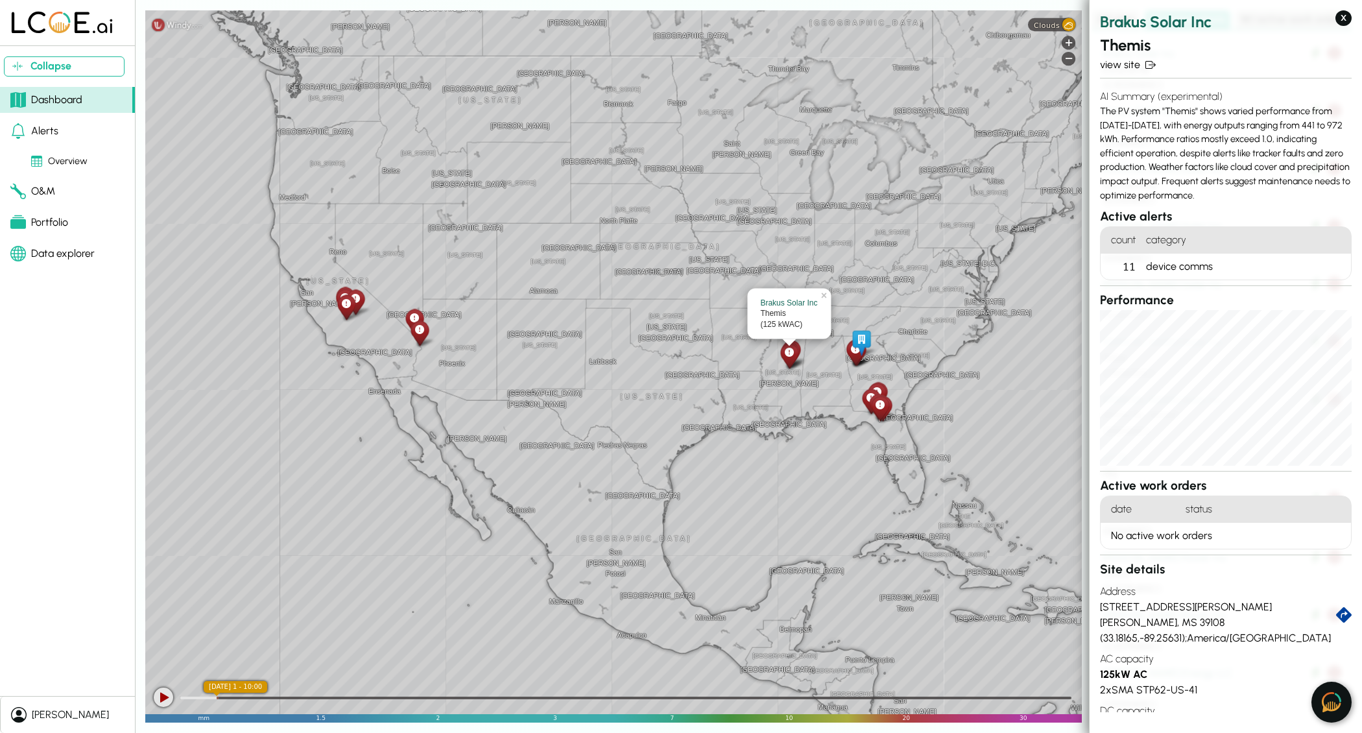
click at [1089, 26] on h2 "Brakus Solar Inc" at bounding box center [1226, 21] width 252 height 23
click at [1089, 18] on button "X" at bounding box center [1343, 18] width 16 height 16
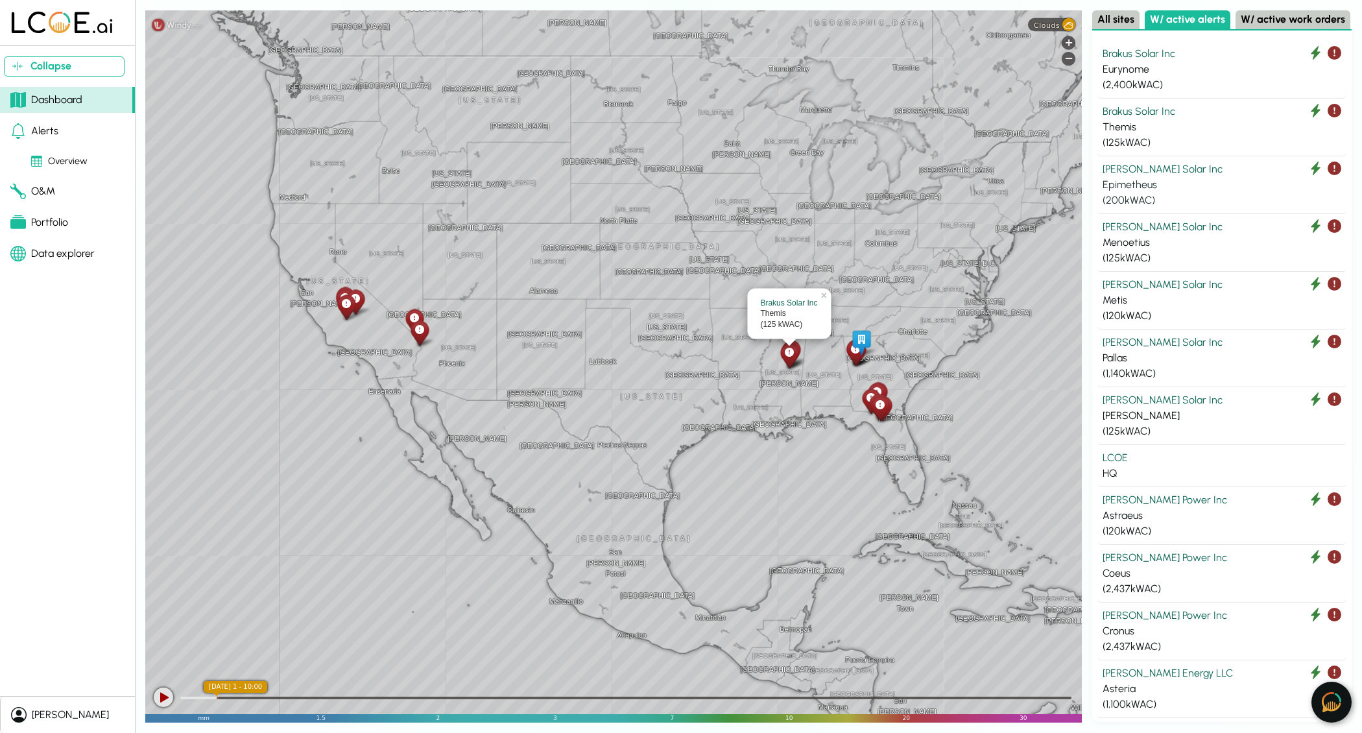
click at [1089, 210] on button "Kulas Solar Inc Epimetheus ( 200 kWAC)" at bounding box center [1221, 185] width 249 height 58
